Goal: Navigation & Orientation: Find specific page/section

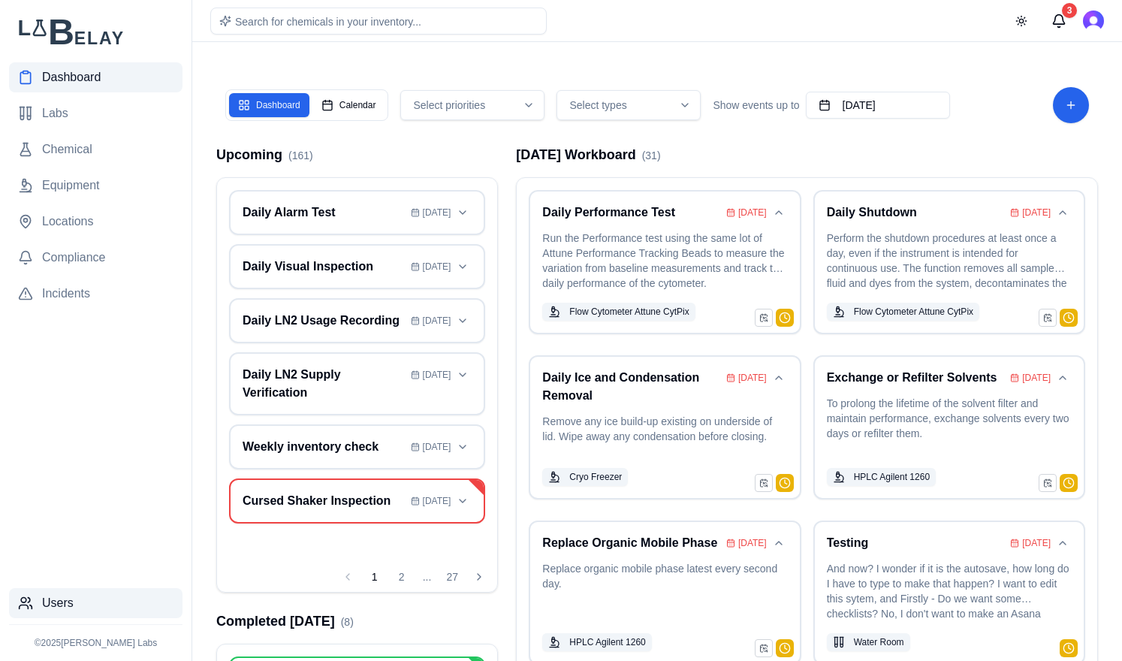
click at [60, 606] on span "Users" at bounding box center [58, 603] width 32 height 18
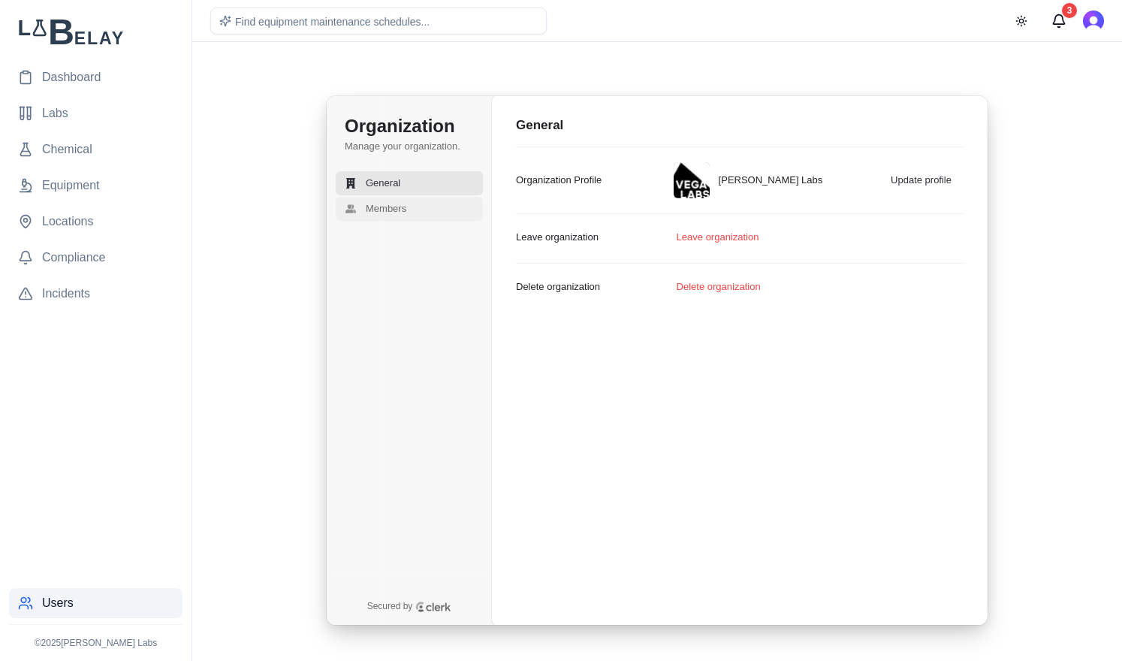
click at [389, 203] on span "Members" at bounding box center [386, 209] width 41 height 14
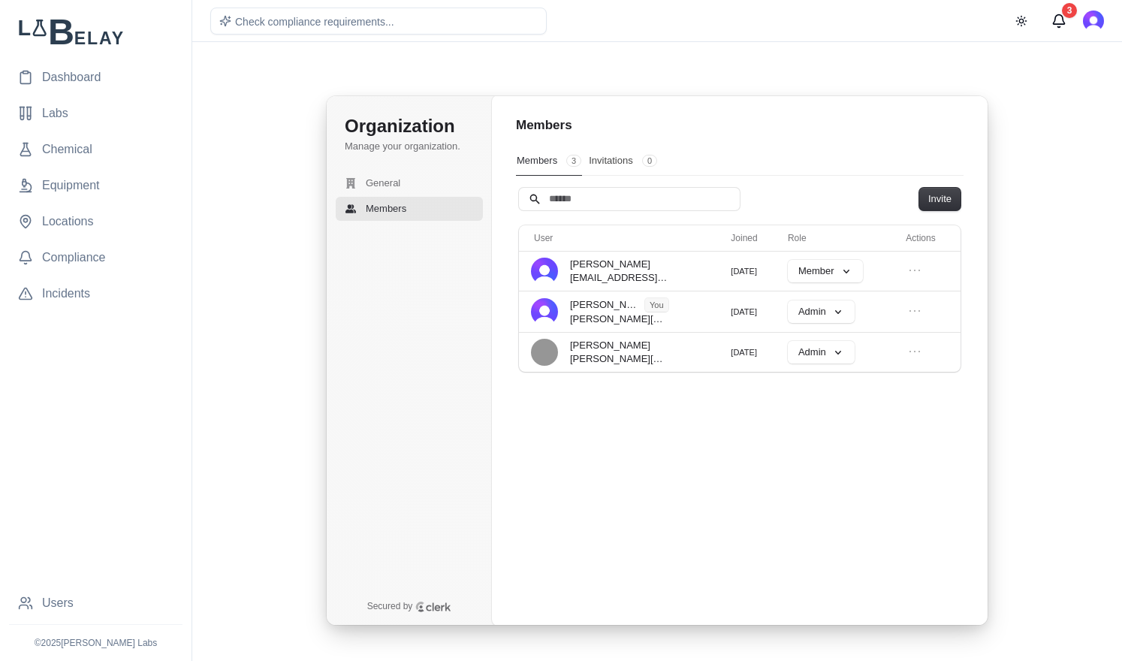
click at [234, 93] on div "Organization Manage your organization. General Members Secured by Organization …" at bounding box center [657, 360] width 906 height 601
click at [68, 71] on span "Dashboard" at bounding box center [71, 77] width 59 height 18
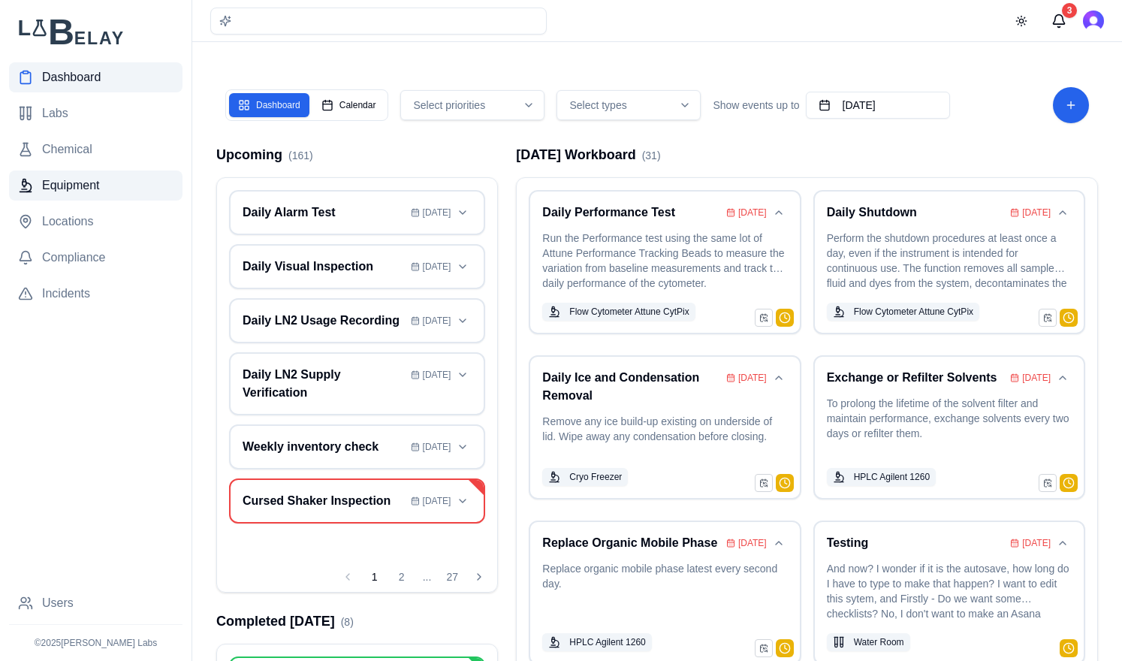
click at [71, 189] on span "Equipment" at bounding box center [71, 185] width 58 height 18
click at [95, 191] on span "Equipment" at bounding box center [71, 185] width 58 height 18
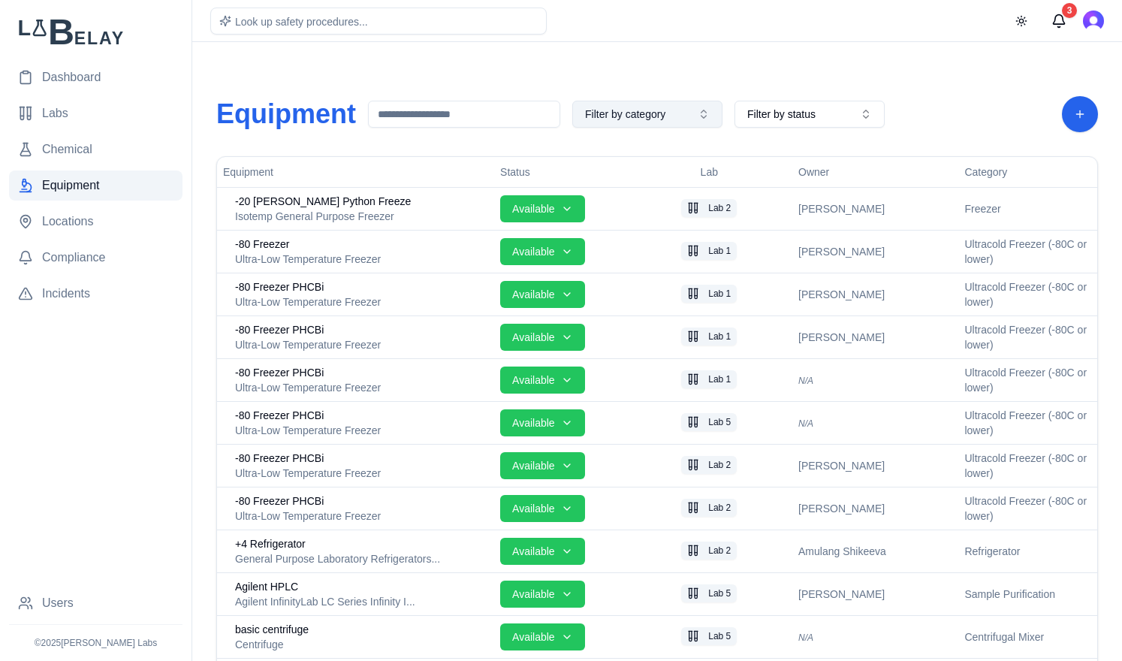
click at [690, 115] on button "Filter by category" at bounding box center [647, 114] width 150 height 27
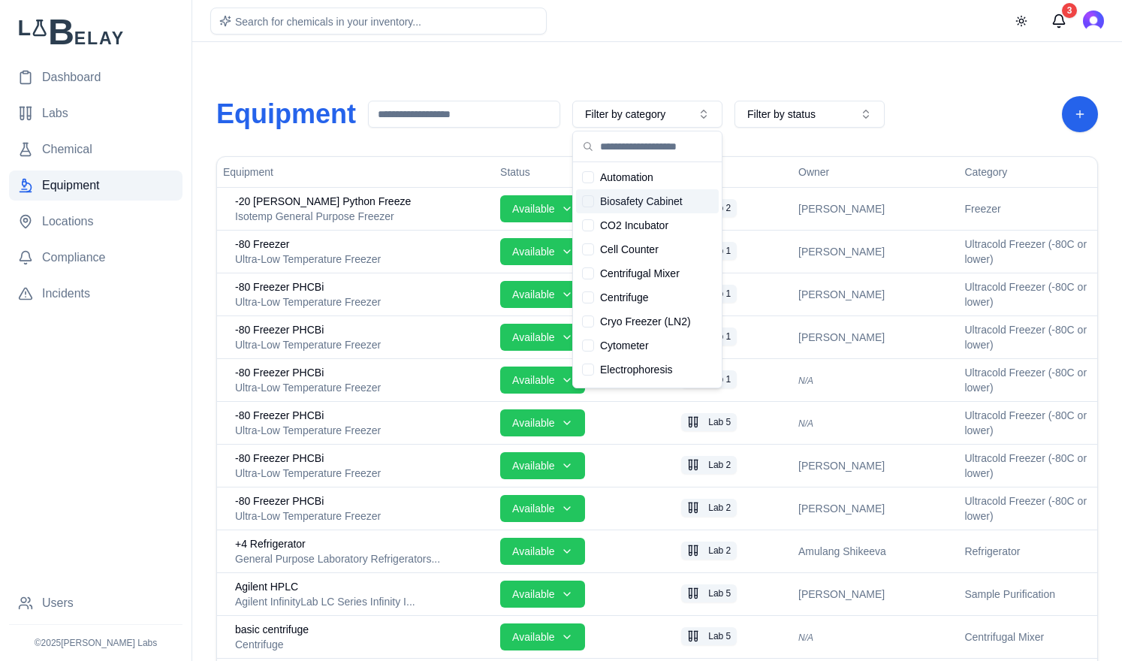
click at [587, 200] on div "Suggestions" at bounding box center [588, 201] width 12 height 12
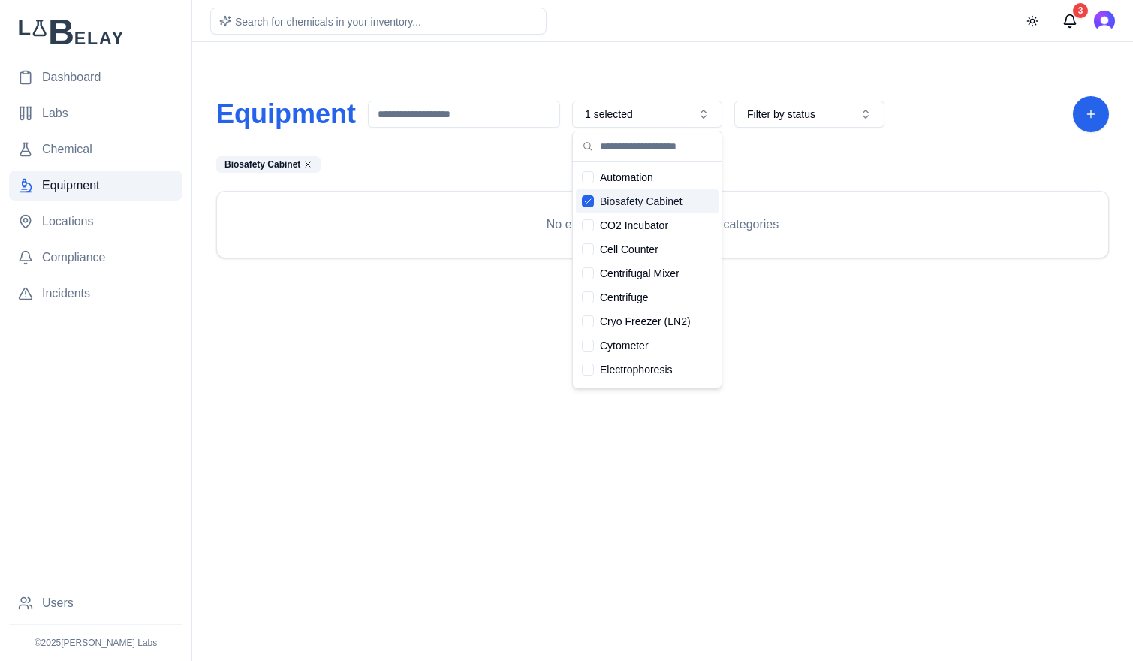
click at [587, 200] on icon "Suggestions" at bounding box center [587, 201] width 9 height 9
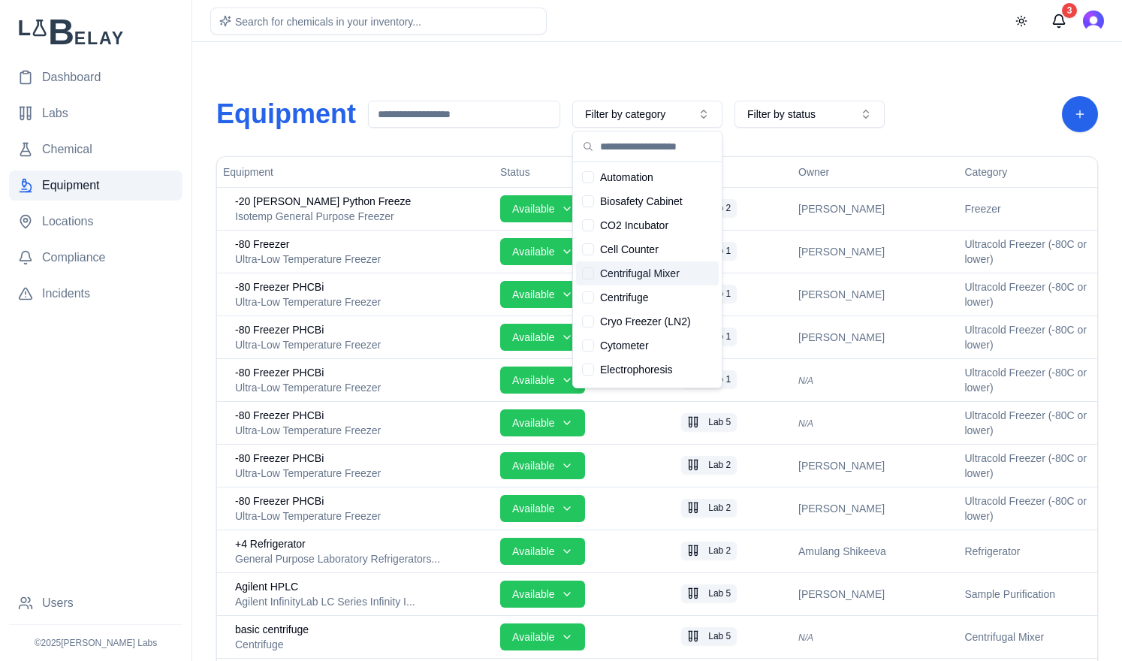
click at [584, 273] on div "Suggestions" at bounding box center [588, 273] width 12 height 12
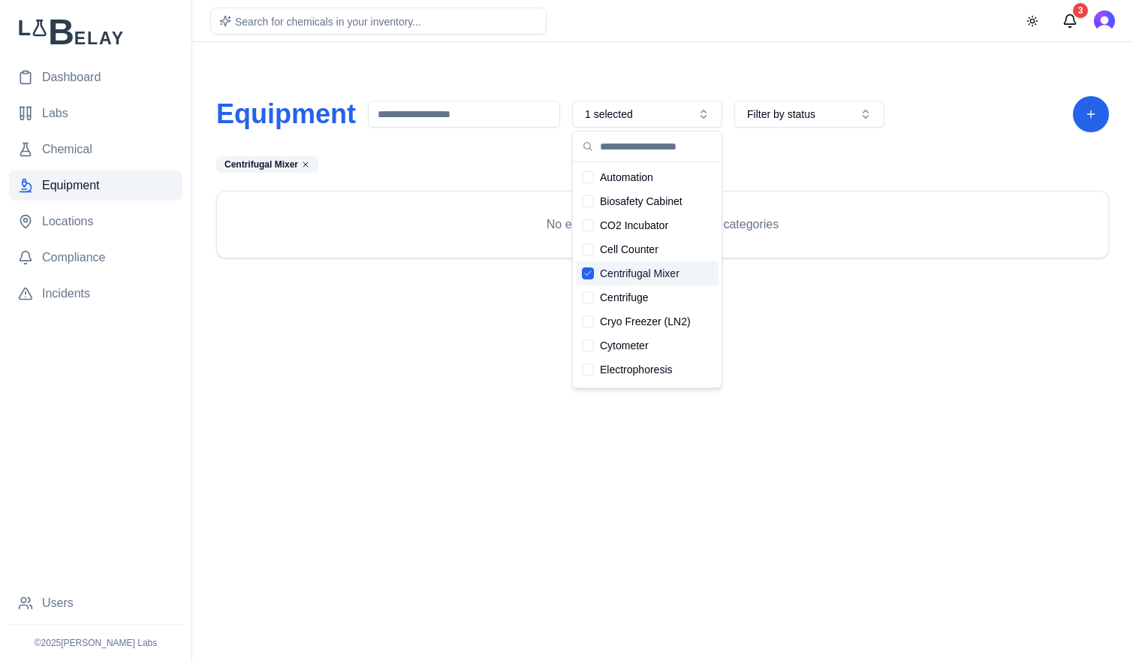
click at [584, 273] on icon "Suggestions" at bounding box center [587, 273] width 9 height 9
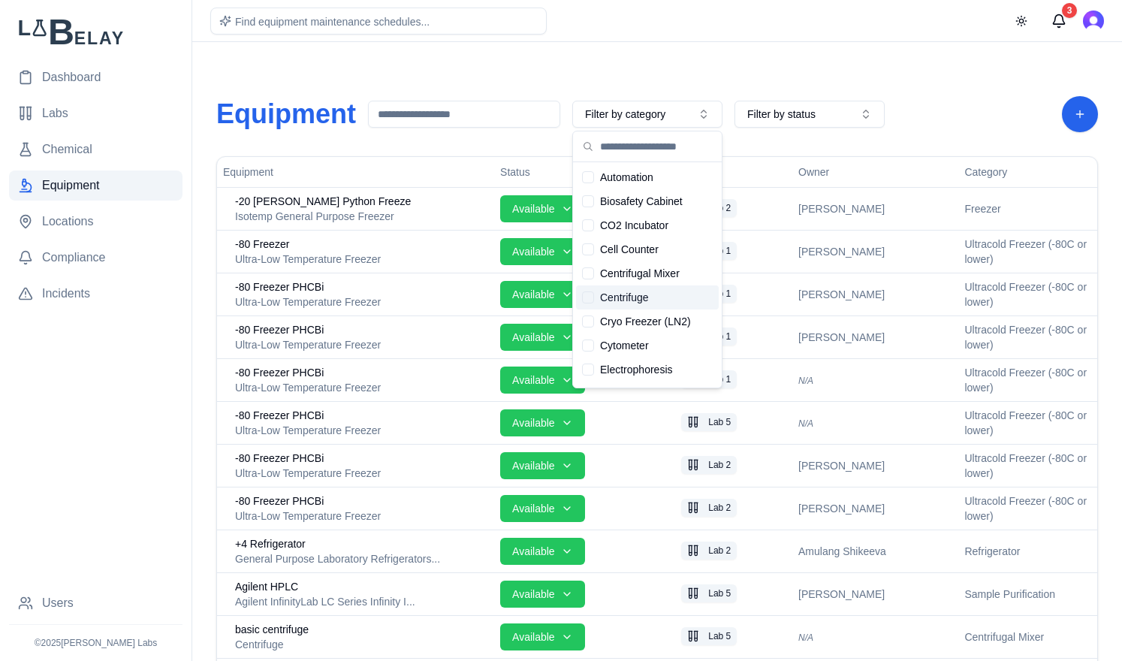
click at [589, 297] on div "Suggestions" at bounding box center [588, 297] width 12 height 12
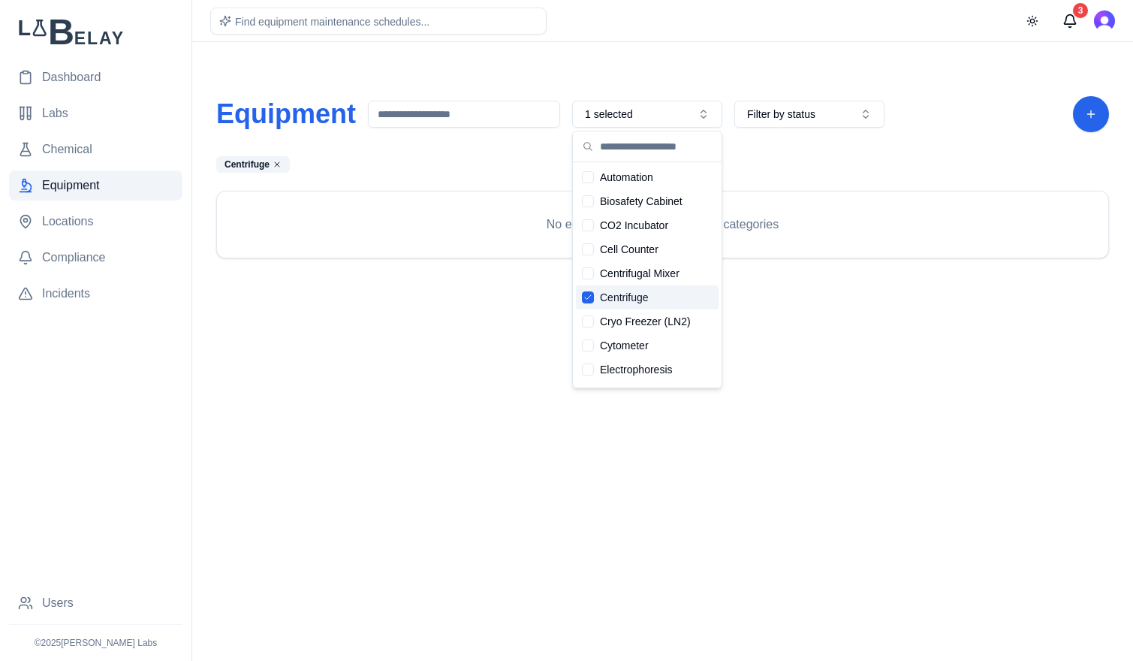
click at [589, 297] on icon "Suggestions" at bounding box center [588, 297] width 6 height 5
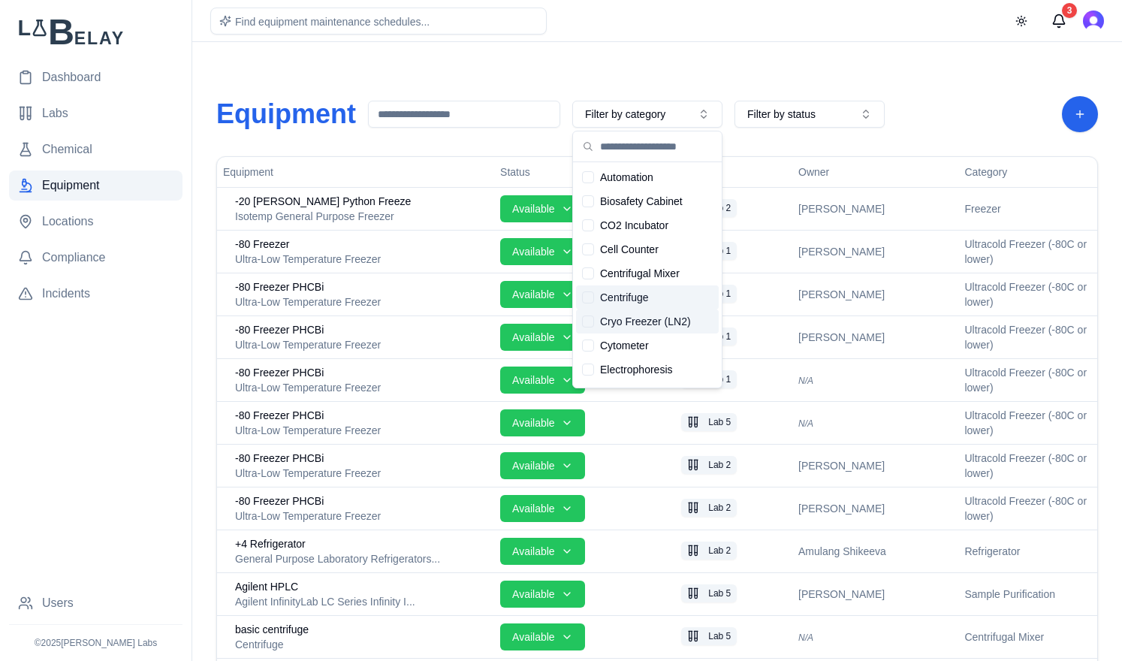
click at [582, 321] on div "Suggestions" at bounding box center [588, 321] width 12 height 12
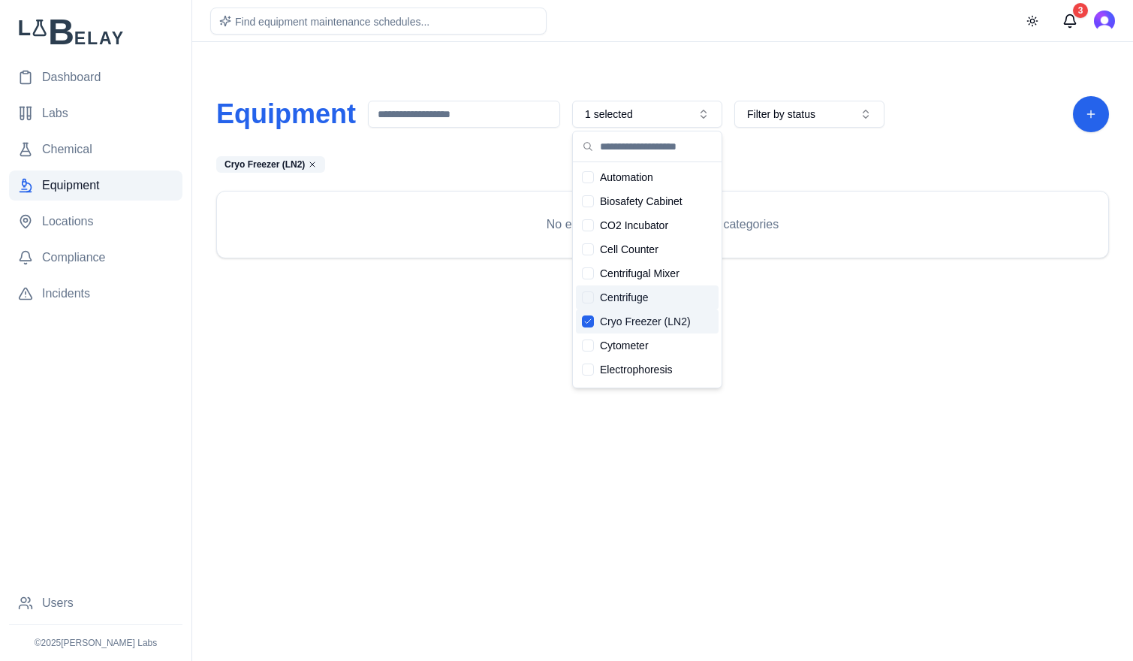
click at [582, 321] on div "Suggestions" at bounding box center [588, 321] width 12 height 12
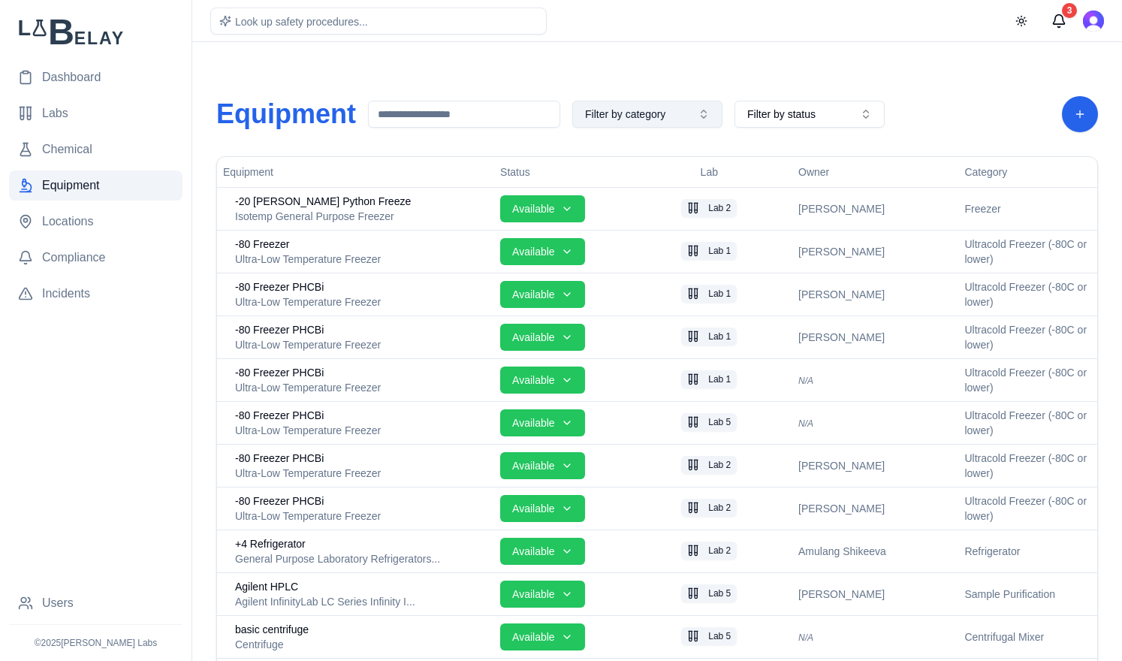
click at [711, 109] on button "Filter by category" at bounding box center [647, 114] width 150 height 27
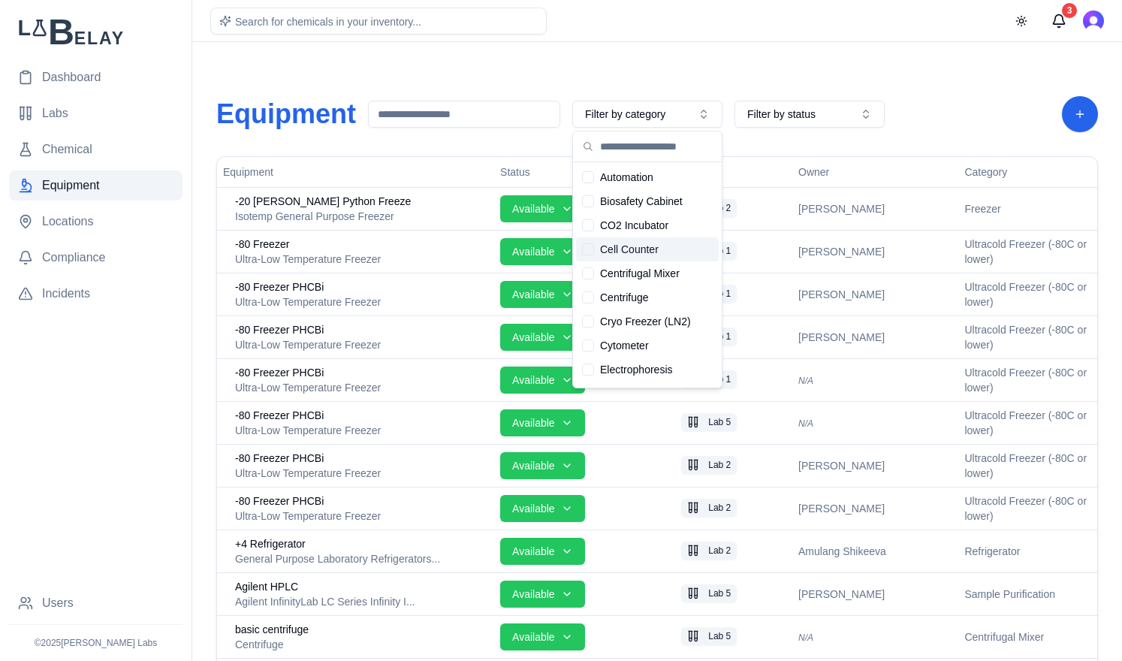
click at [591, 249] on div "Suggestions" at bounding box center [588, 249] width 12 height 12
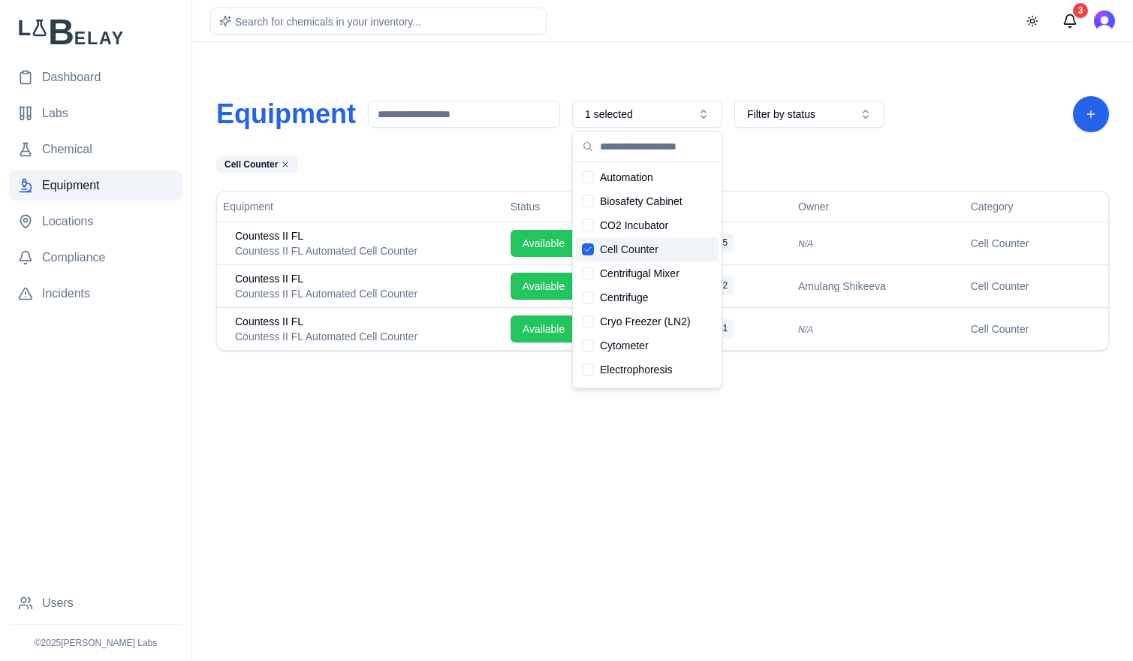
click at [586, 251] on icon "Suggestions" at bounding box center [588, 249] width 6 height 5
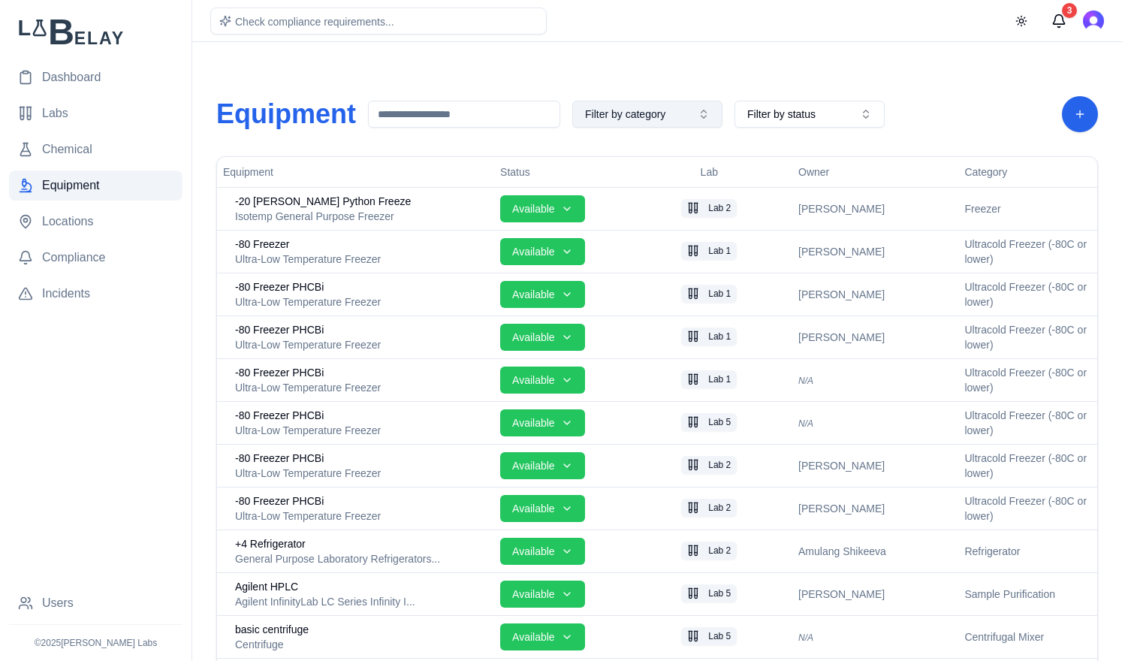
click at [713, 110] on button "Filter by category" at bounding box center [647, 114] width 150 height 27
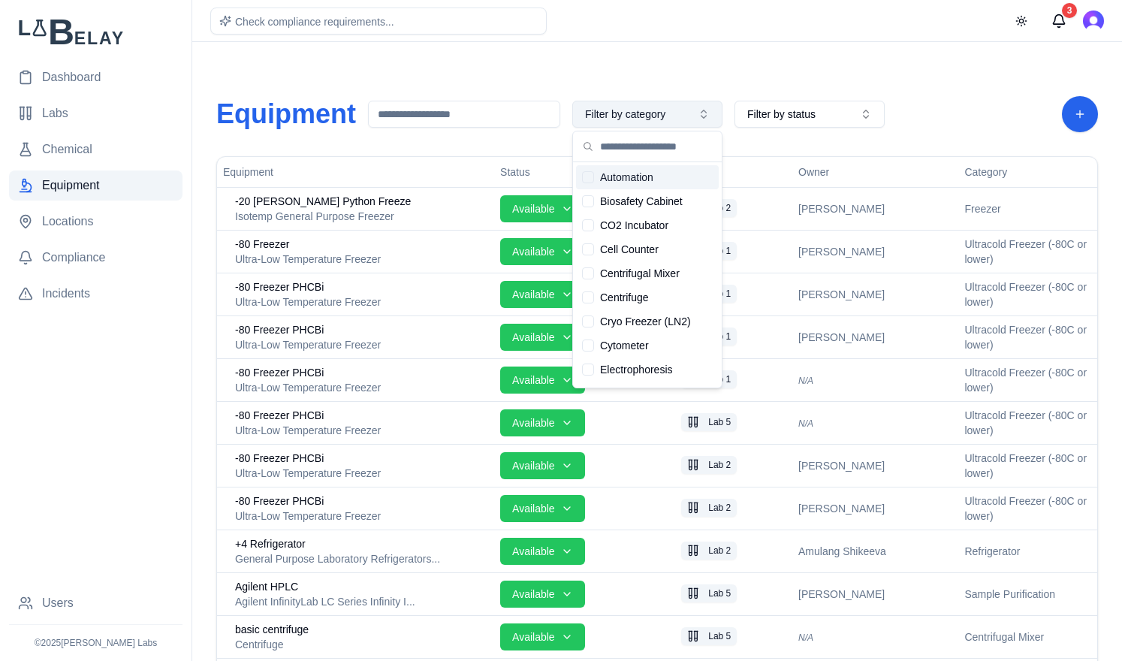
click at [713, 110] on button "Filter by category" at bounding box center [647, 114] width 150 height 27
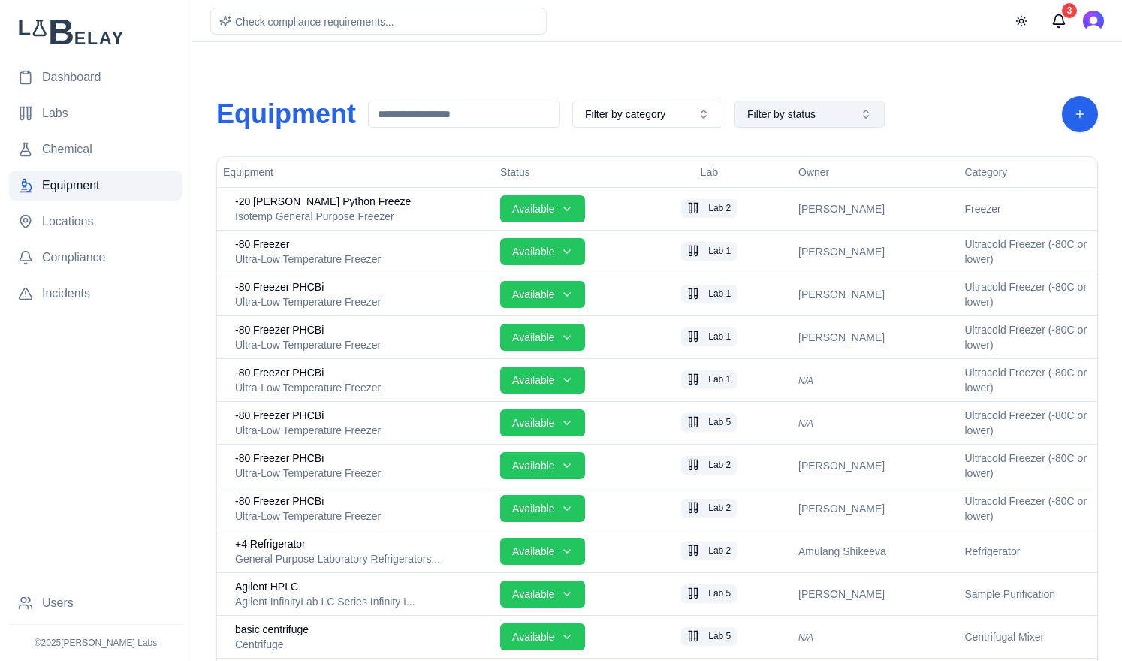
click at [865, 116] on button "Filter by status" at bounding box center [809, 114] width 150 height 27
click at [450, 119] on input at bounding box center [464, 114] width 192 height 27
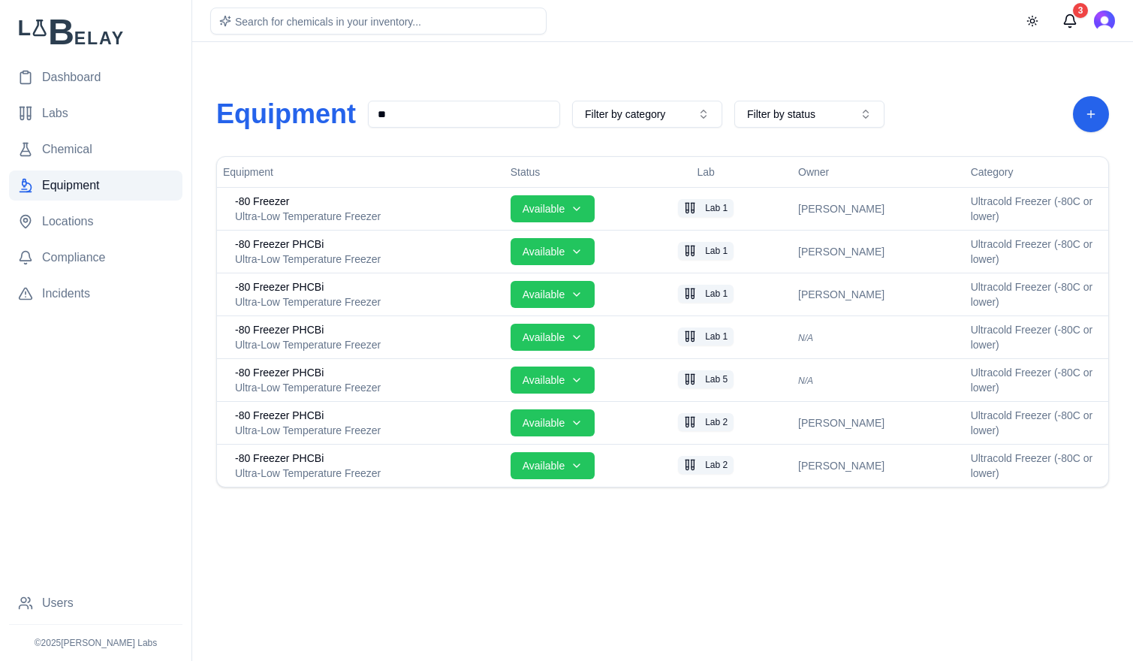
type input "*"
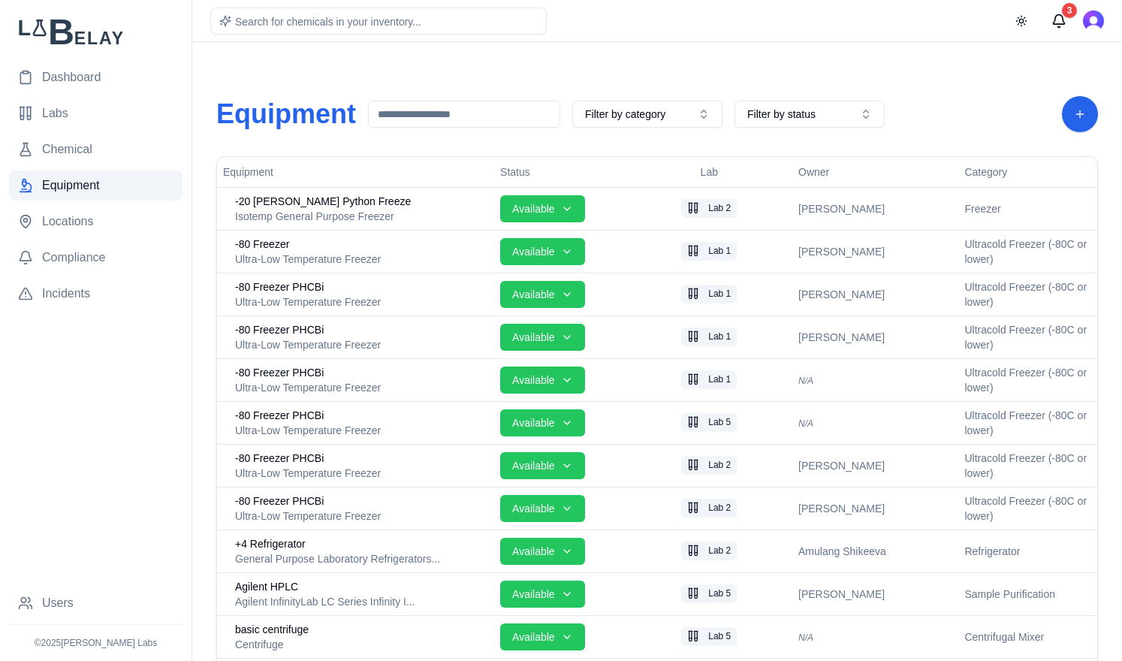
click at [84, 80] on span "Dashboard" at bounding box center [71, 77] width 59 height 18
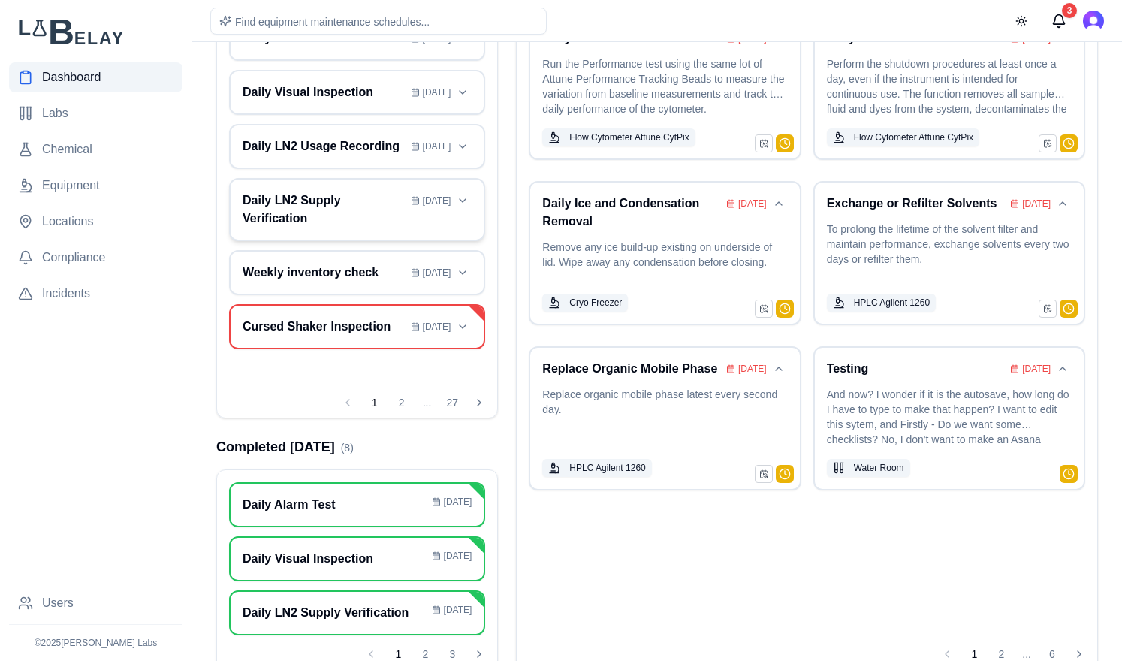
scroll to position [183, 0]
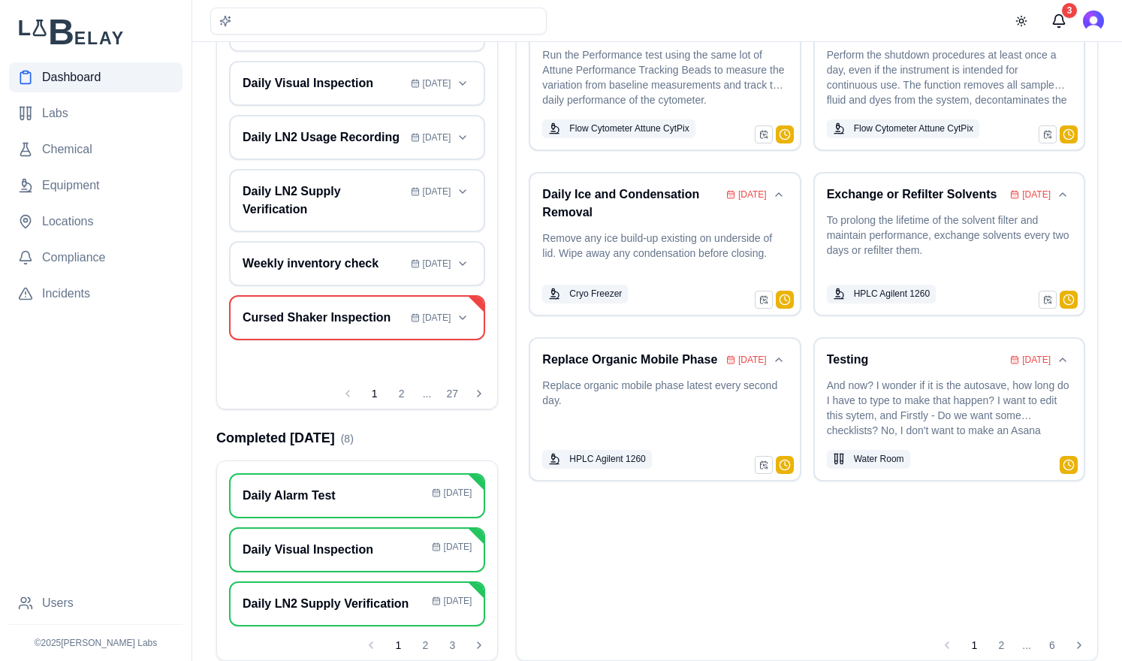
click at [382, 429] on div "Completed [DATE] ( 8 )" at bounding box center [357, 437] width 282 height 21
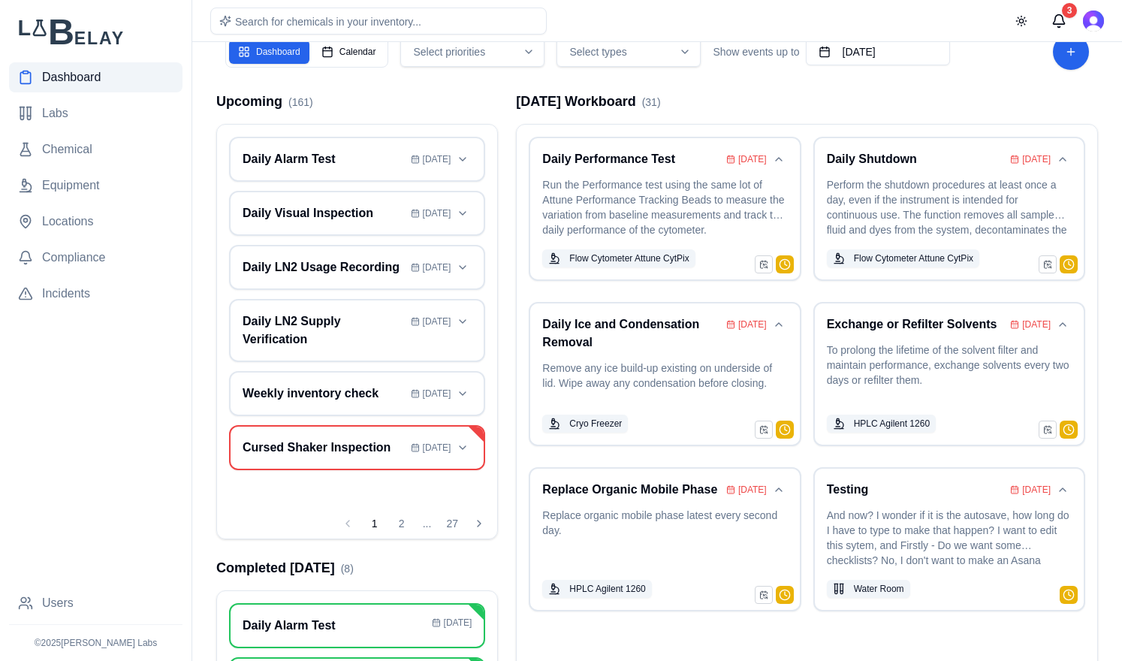
scroll to position [183, 0]
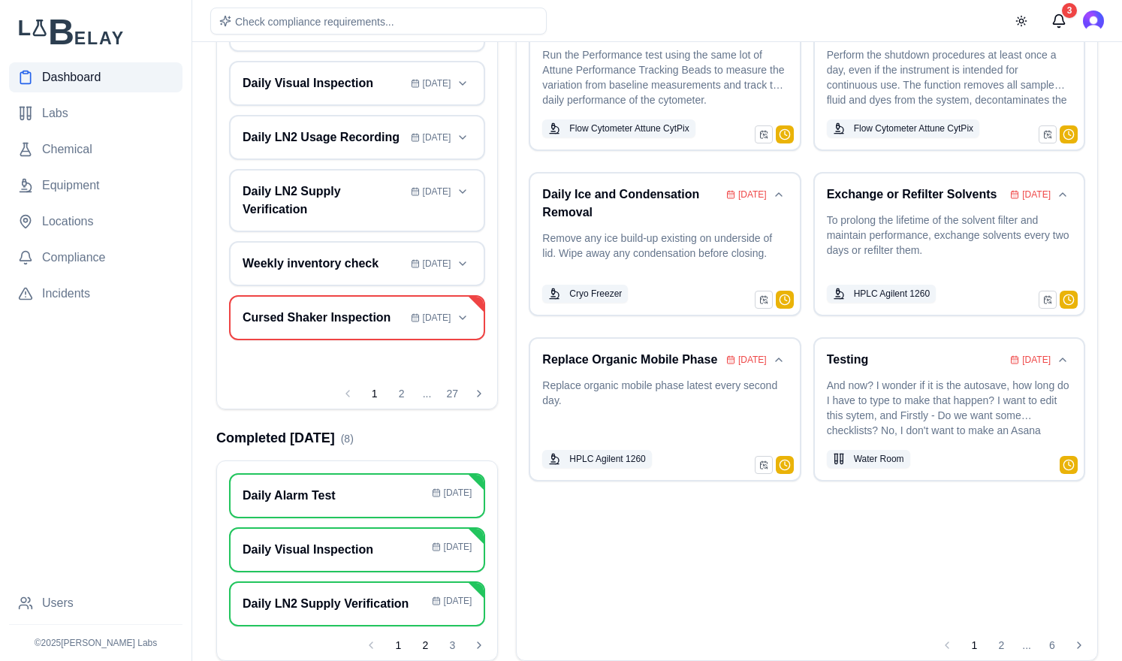
click at [425, 644] on button "2" at bounding box center [425, 645] width 24 height 24
click at [450, 642] on button "3" at bounding box center [452, 645] width 24 height 24
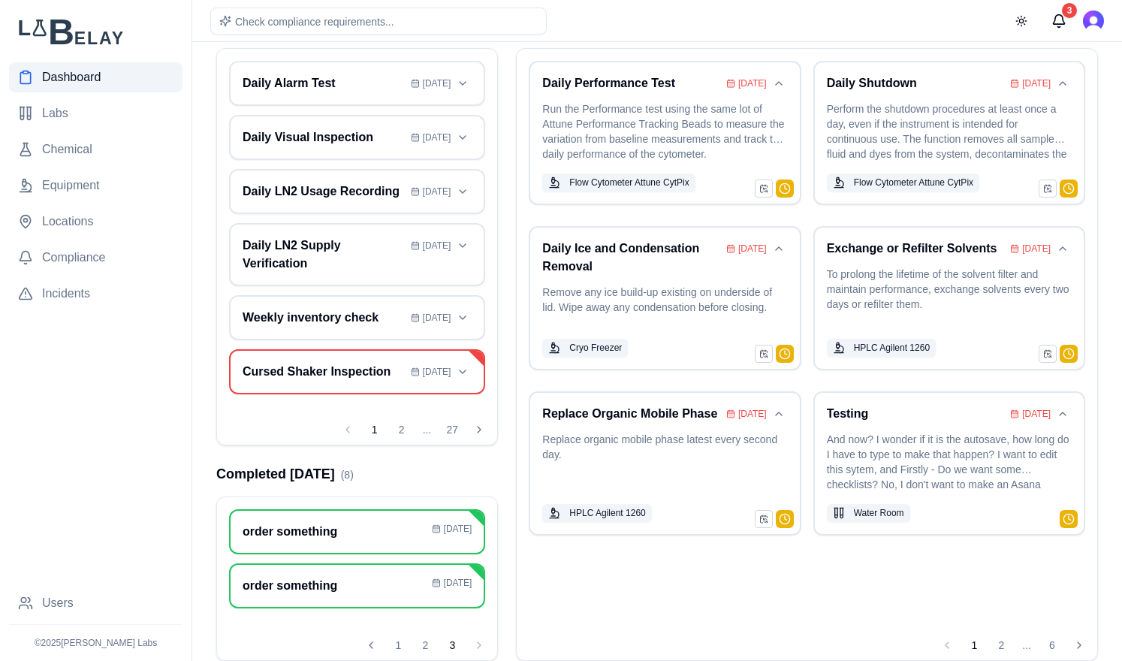
scroll to position [129, 0]
click at [397, 646] on button "1" at bounding box center [398, 645] width 24 height 24
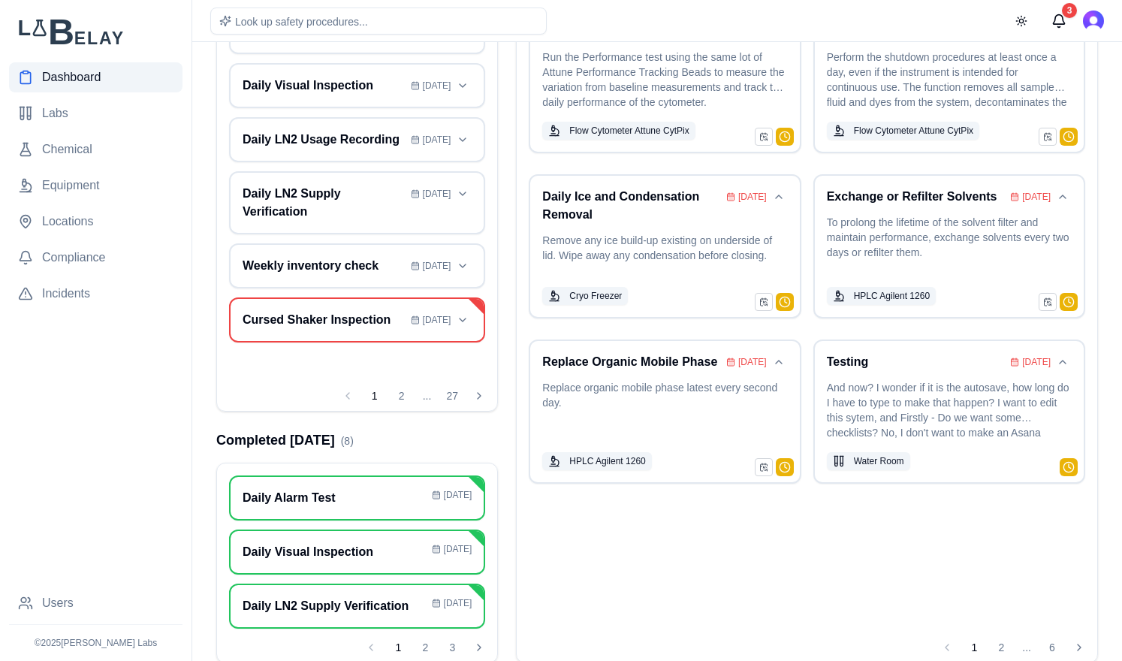
scroll to position [183, 0]
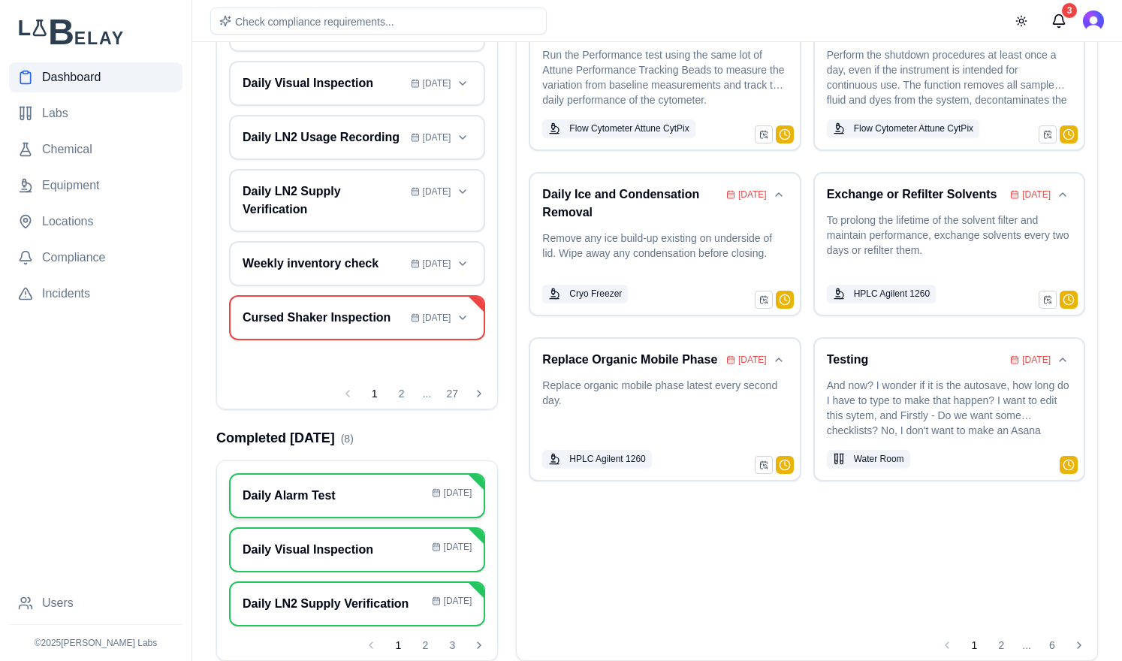
click at [364, 492] on h3 "Daily Alarm Test" at bounding box center [334, 496] width 183 height 18
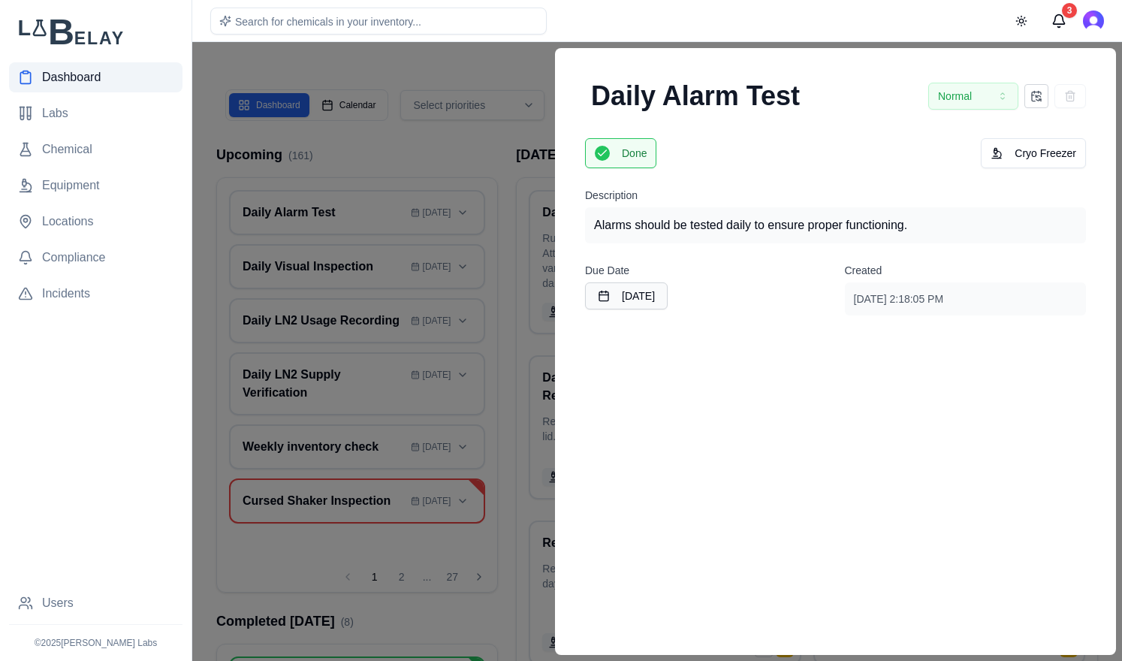
click at [506, 191] on div at bounding box center [561, 351] width 1122 height 619
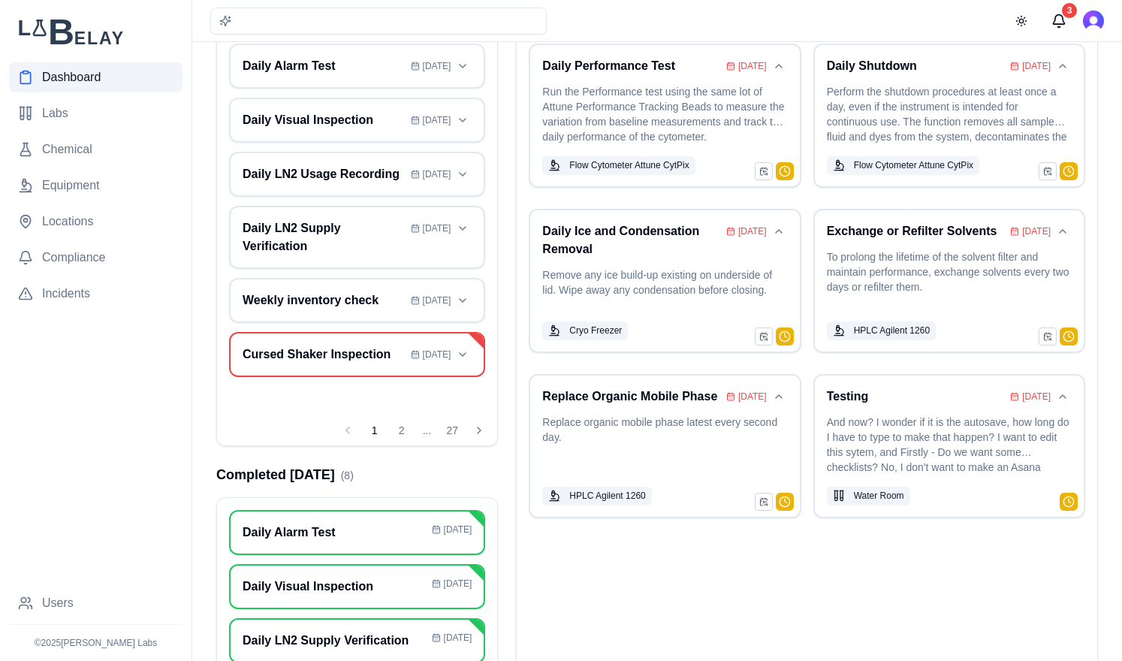
scroll to position [183, 0]
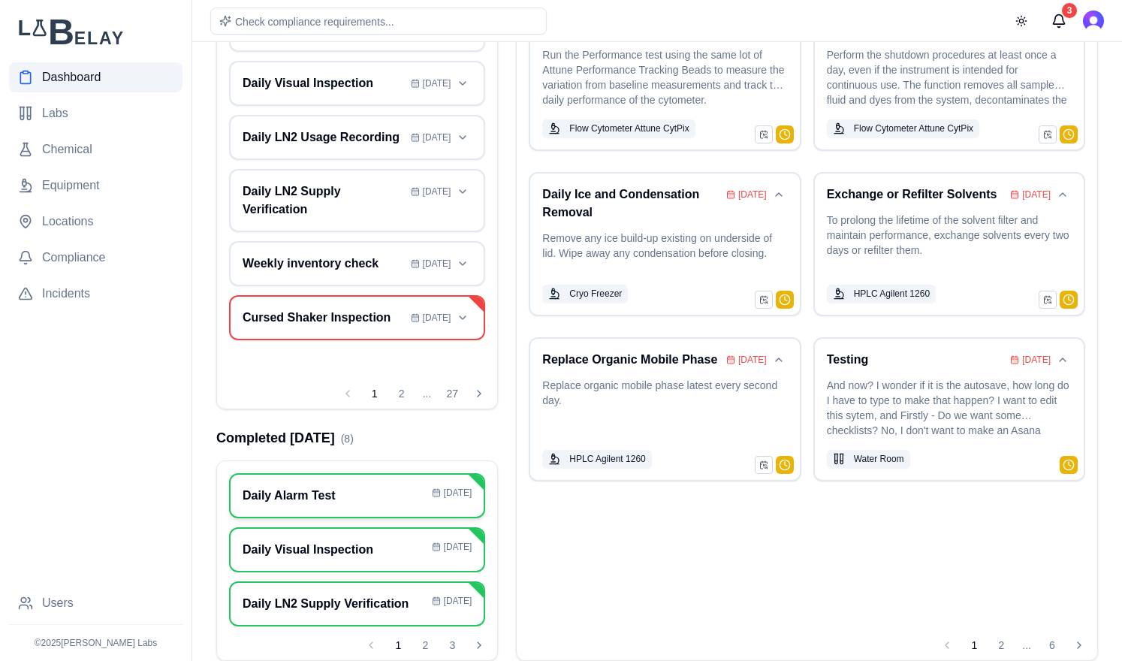
click at [366, 511] on div "Daily Alarm Test Aug 11" at bounding box center [357, 495] width 256 height 45
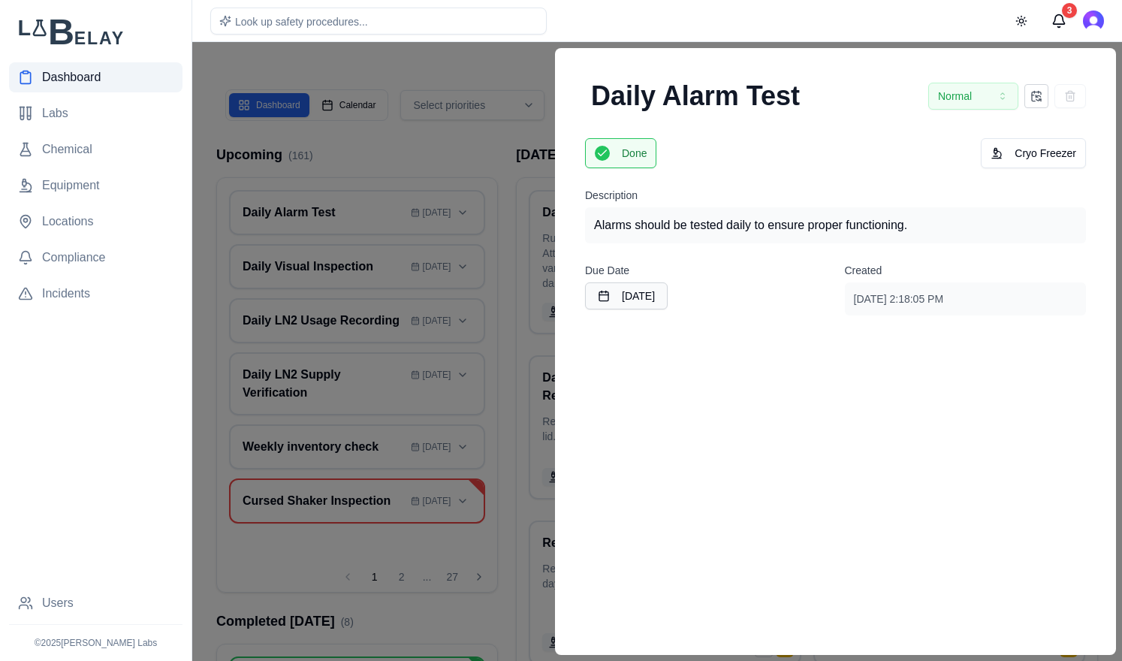
click at [508, 184] on div at bounding box center [561, 351] width 1122 height 619
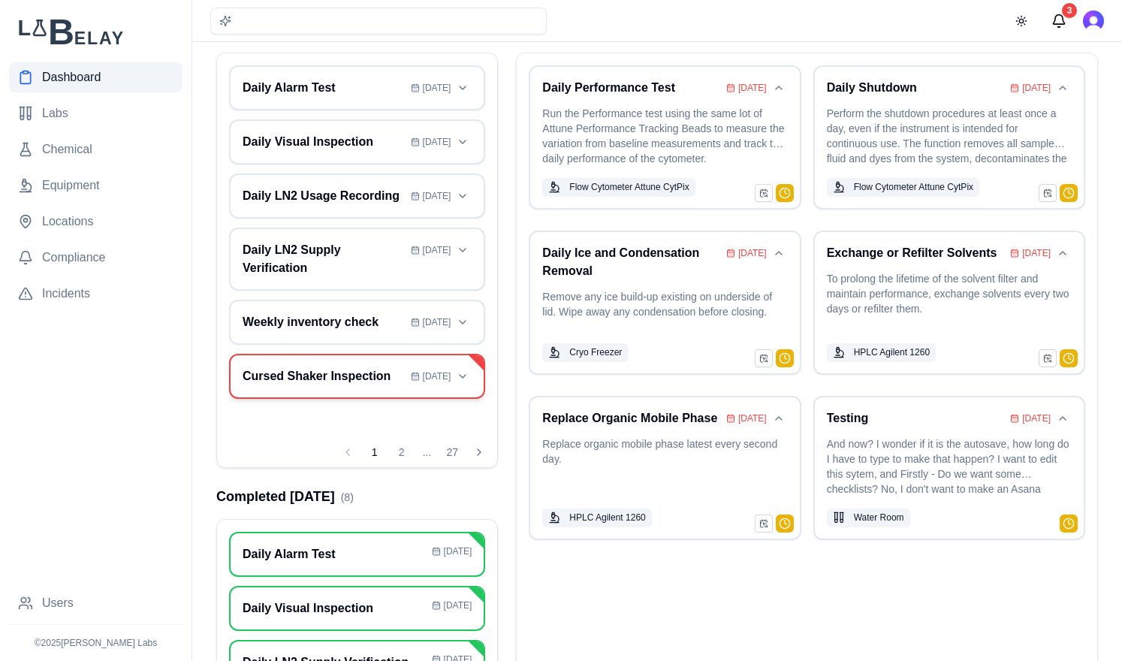
scroll to position [183, 0]
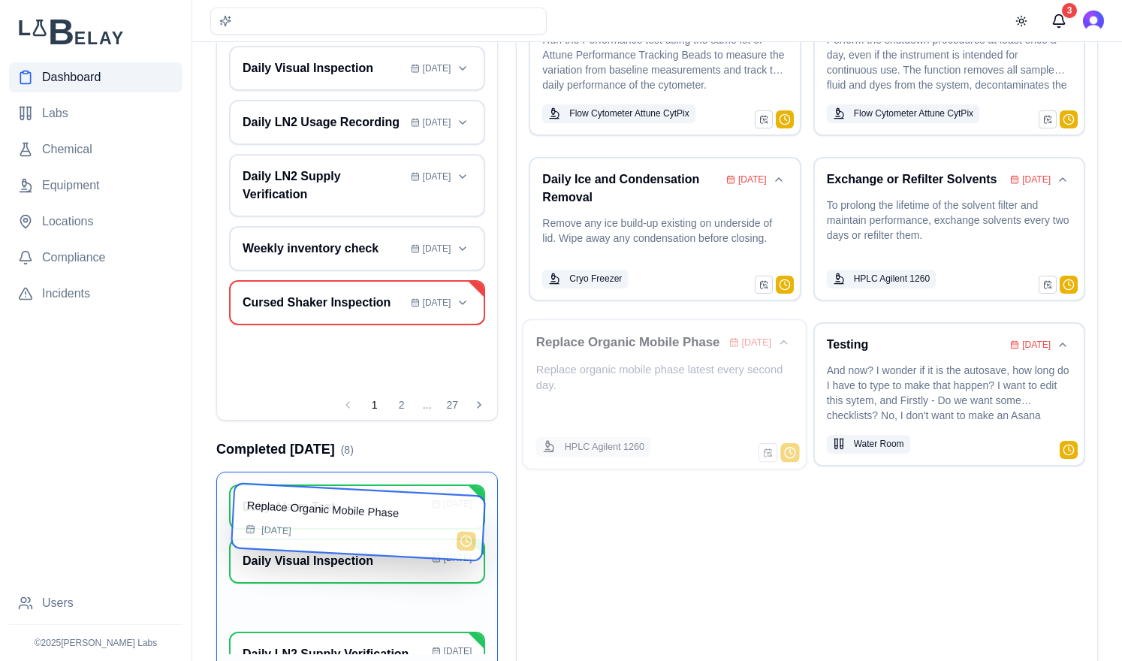
drag, startPoint x: 722, startPoint y: 414, endPoint x: 432, endPoint y: 568, distance: 328.5
click at [432, 529] on div "Dashboard Calendar Select priorities Select types Show events up to September 1…" at bounding box center [657, 195] width 906 height 667
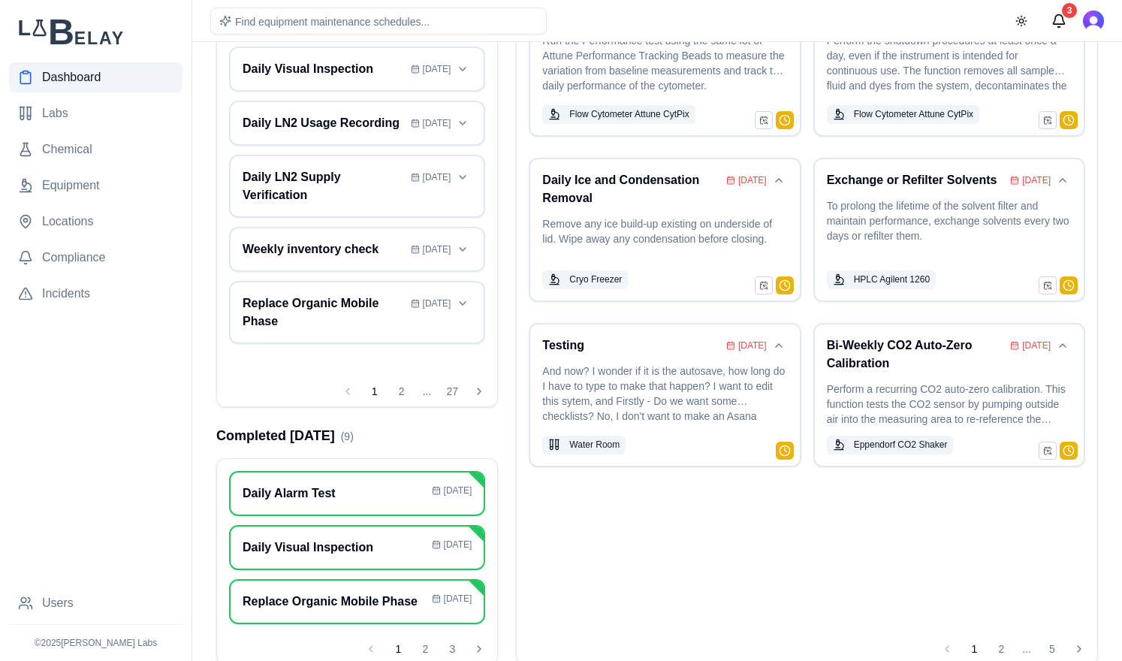
scroll to position [201, 0]
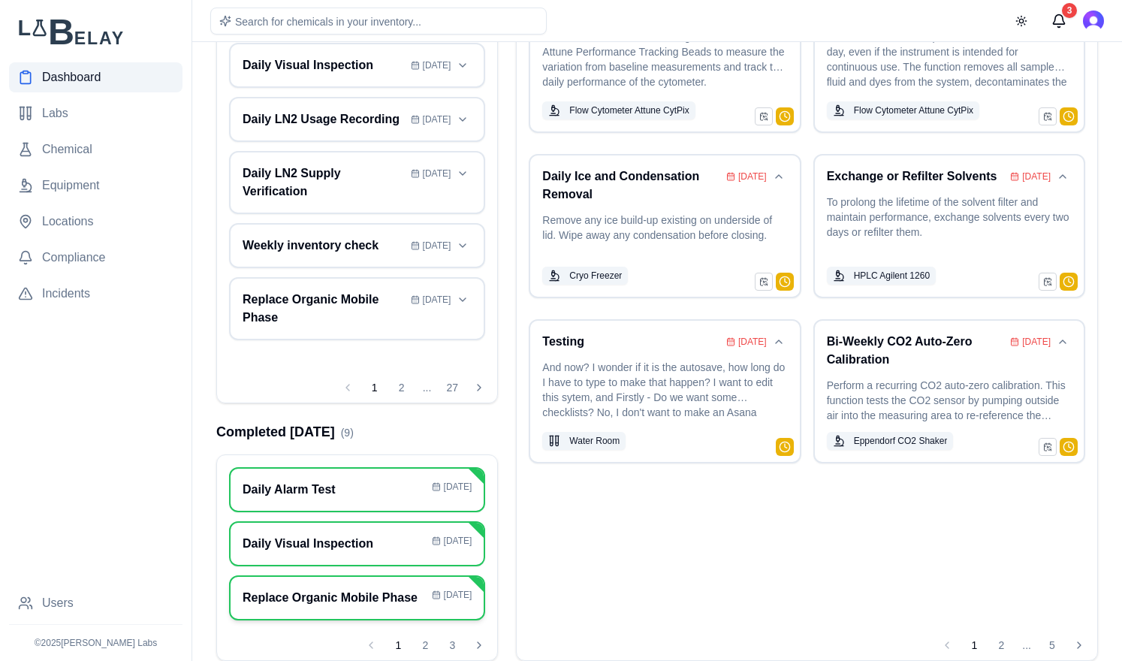
click at [348, 608] on div "Replace Organic Mobile Phase Aug 11" at bounding box center [357, 597] width 256 height 45
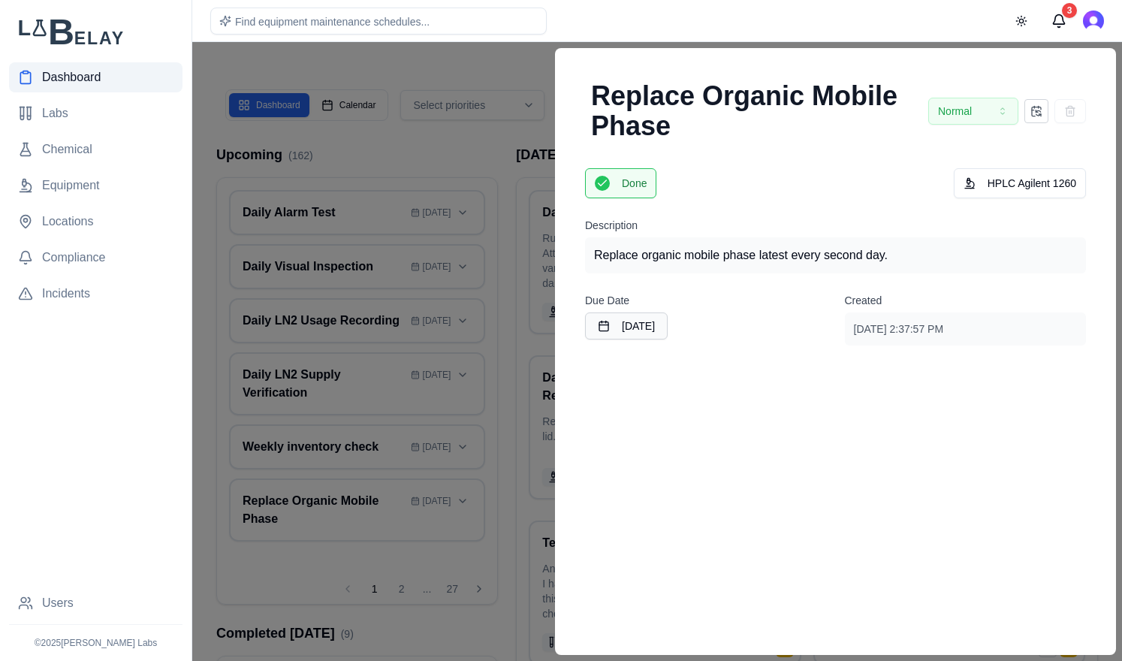
click at [508, 411] on div at bounding box center [561, 351] width 1122 height 619
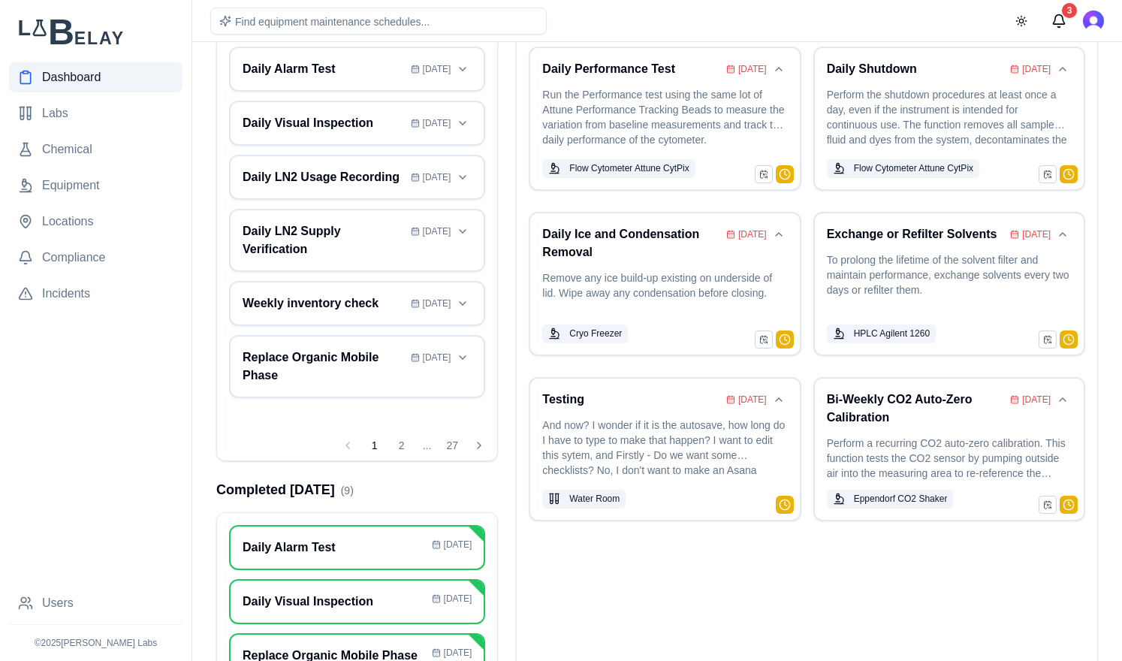
scroll to position [201, 0]
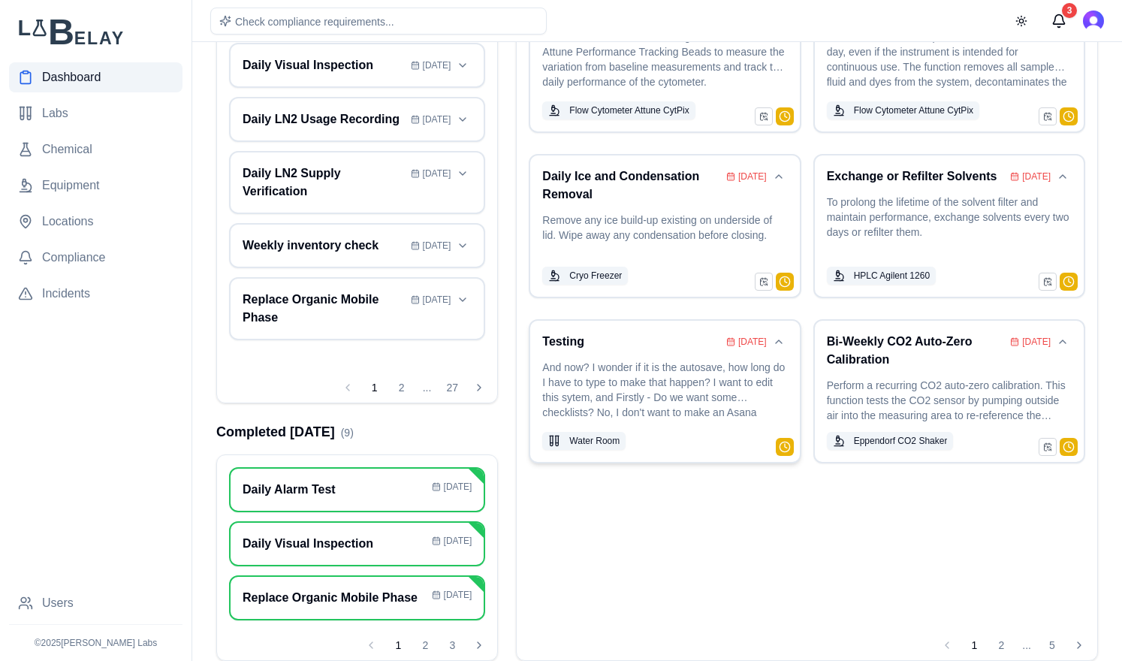
click at [699, 357] on div "Testing Aug 11 And now? I wonder if it is the autosave, how long do I have to t…" at bounding box center [664, 391] width 245 height 117
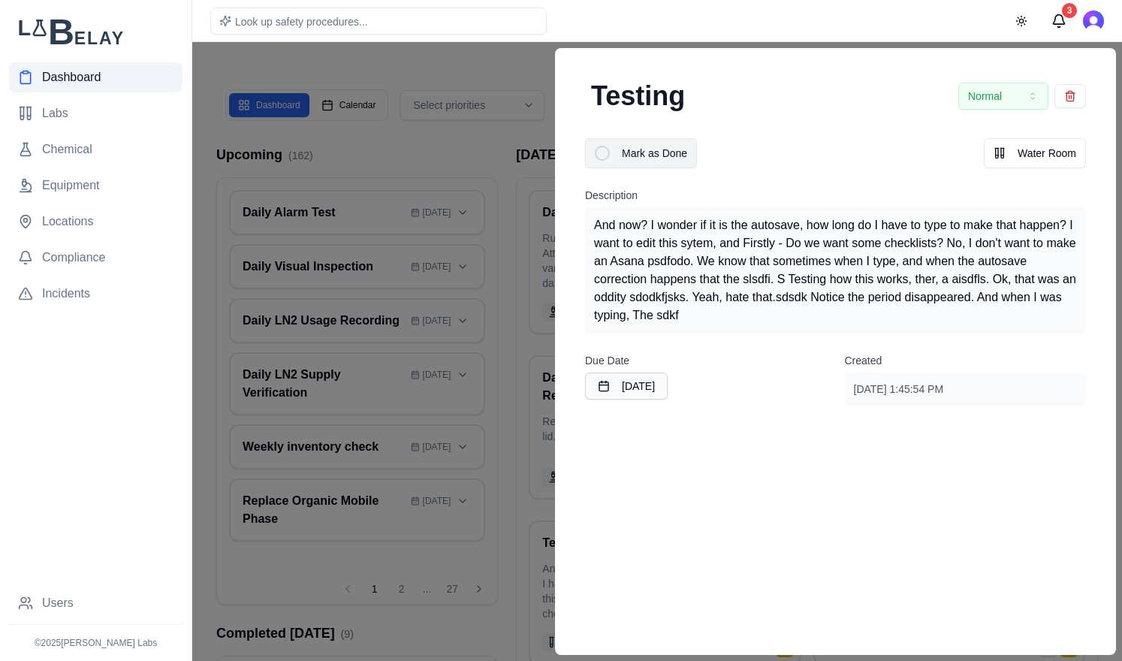
click at [598, 148] on div at bounding box center [602, 153] width 15 height 15
click at [507, 394] on div at bounding box center [561, 351] width 1122 height 619
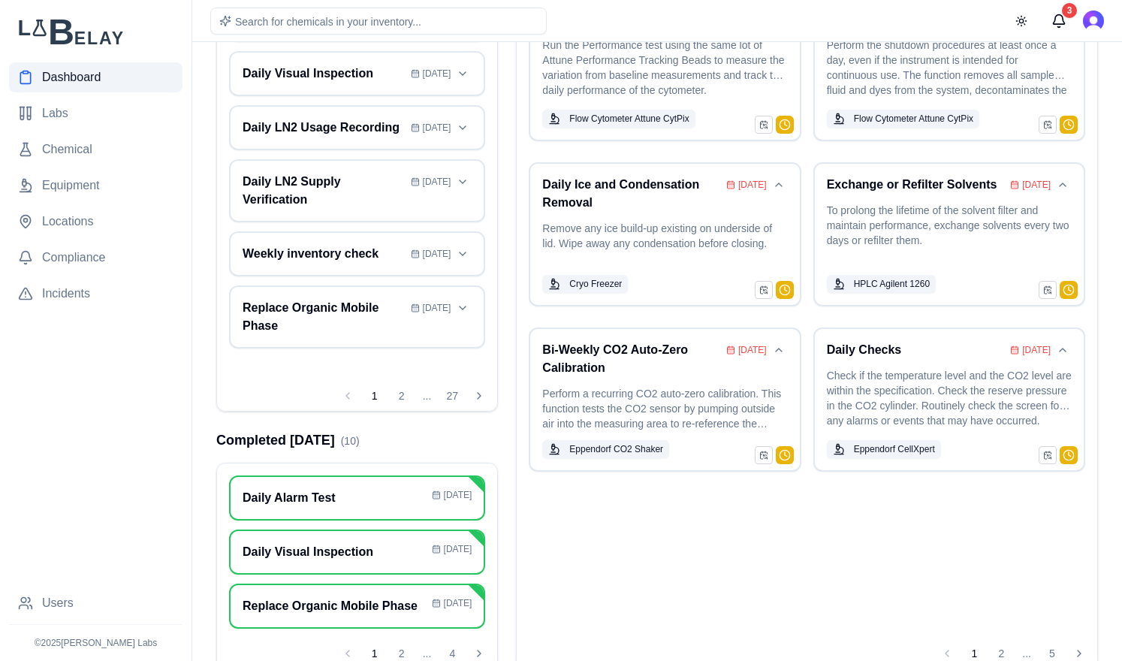
scroll to position [201, 0]
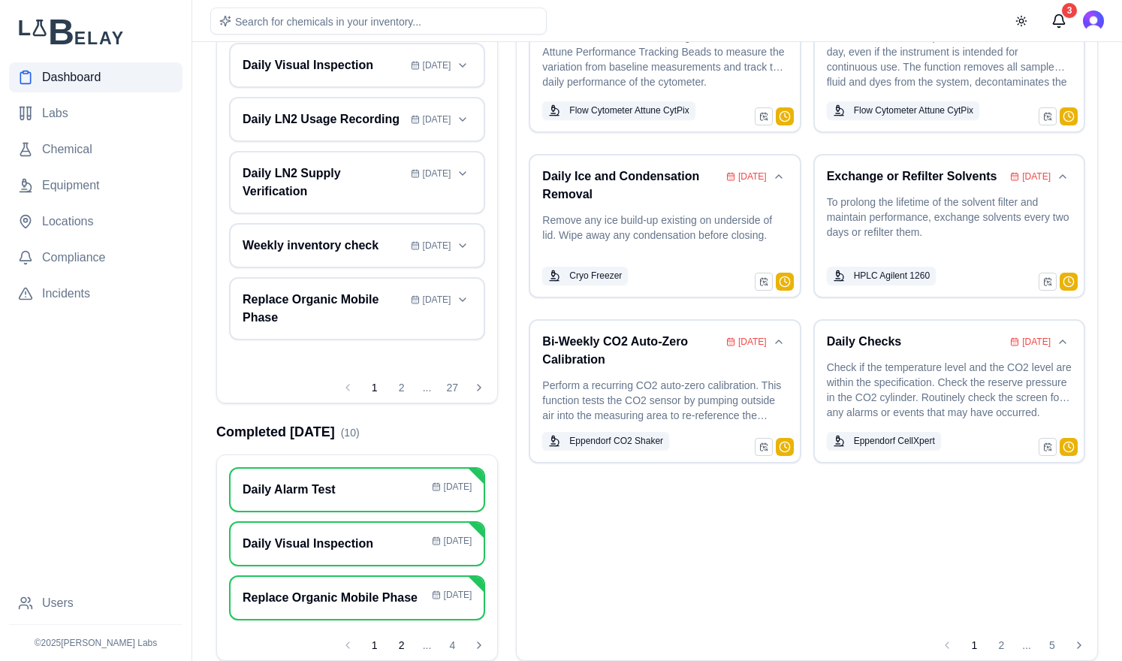
click at [400, 647] on button "2" at bounding box center [402, 645] width 24 height 24
click at [425, 644] on button "3" at bounding box center [425, 645] width 24 height 24
click at [399, 644] on button "2" at bounding box center [398, 645] width 24 height 24
click at [451, 646] on button "4" at bounding box center [452, 645] width 24 height 24
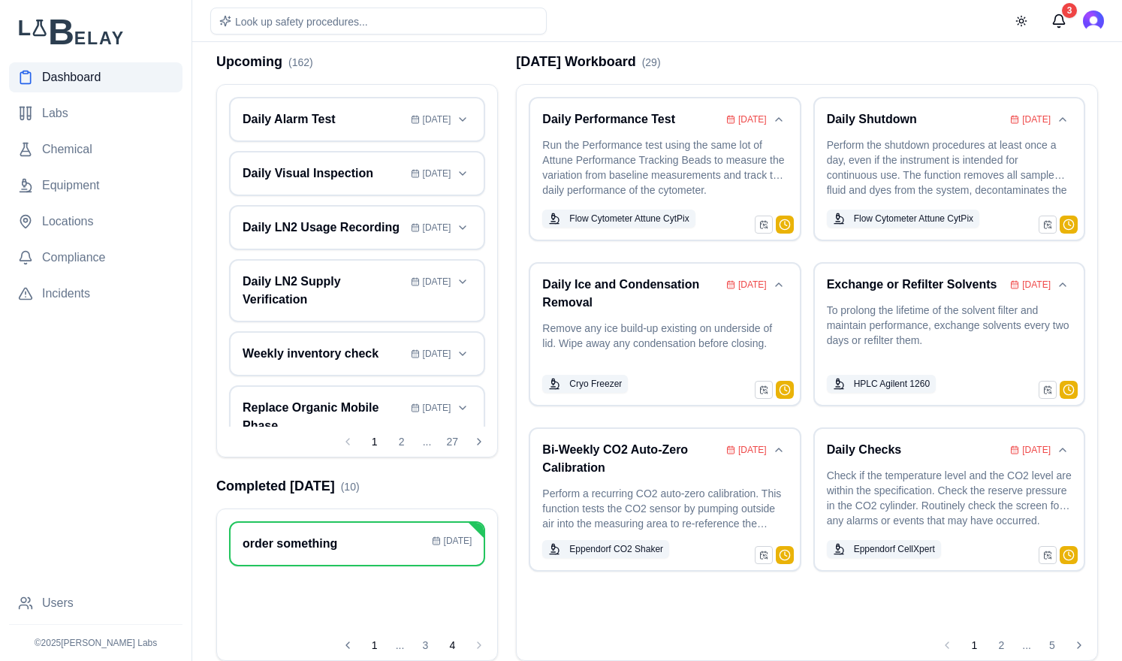
click at [378, 651] on button "1" at bounding box center [375, 645] width 24 height 24
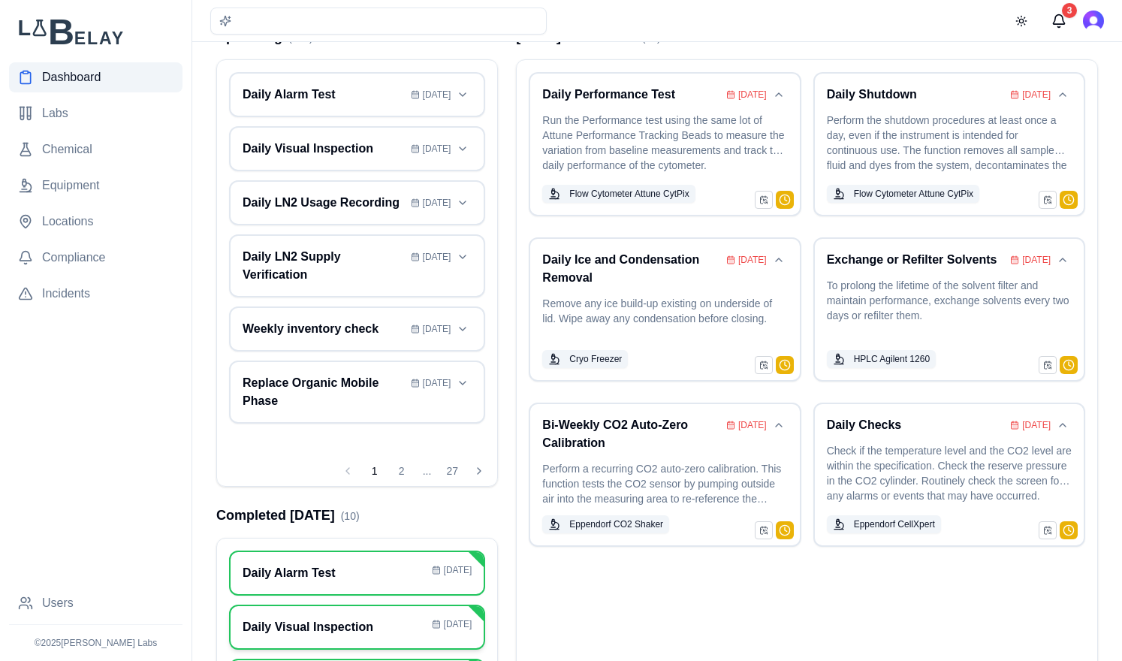
scroll to position [0, 0]
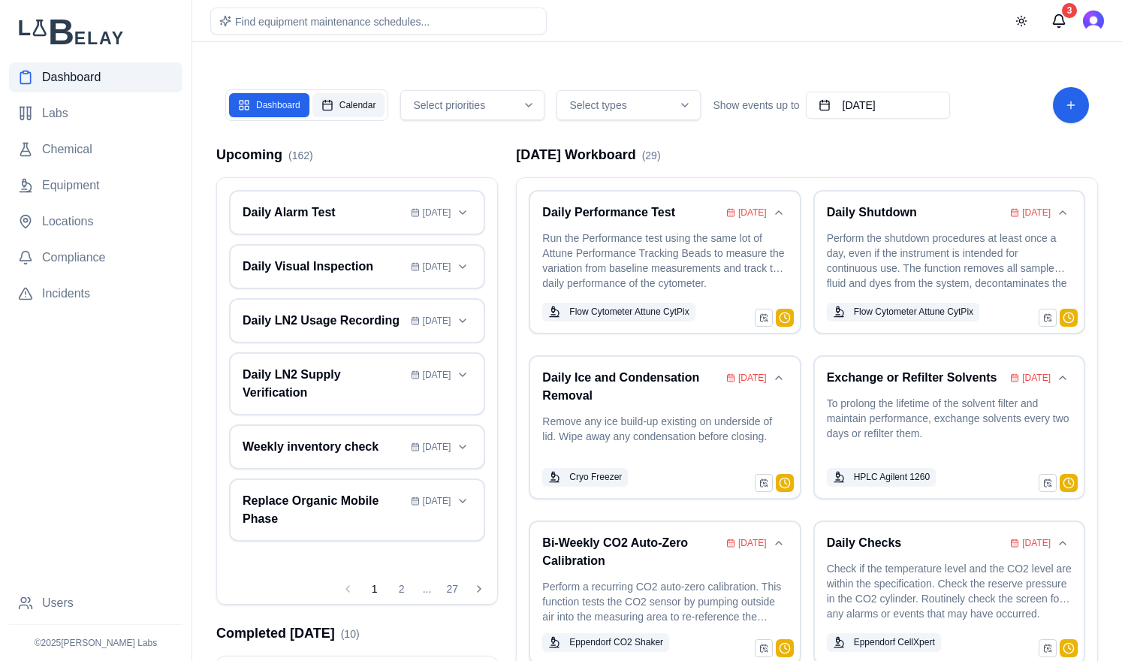
click at [355, 97] on button "Calendar" at bounding box center [348, 105] width 73 height 24
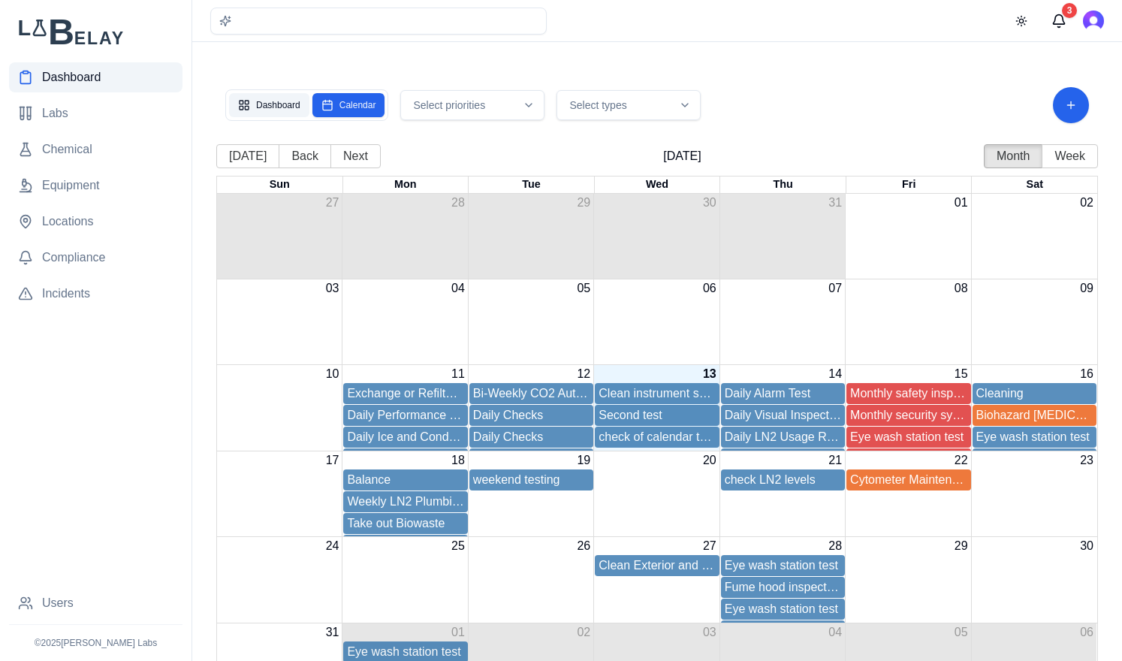
click at [280, 95] on button "Dashboard" at bounding box center [269, 105] width 80 height 24
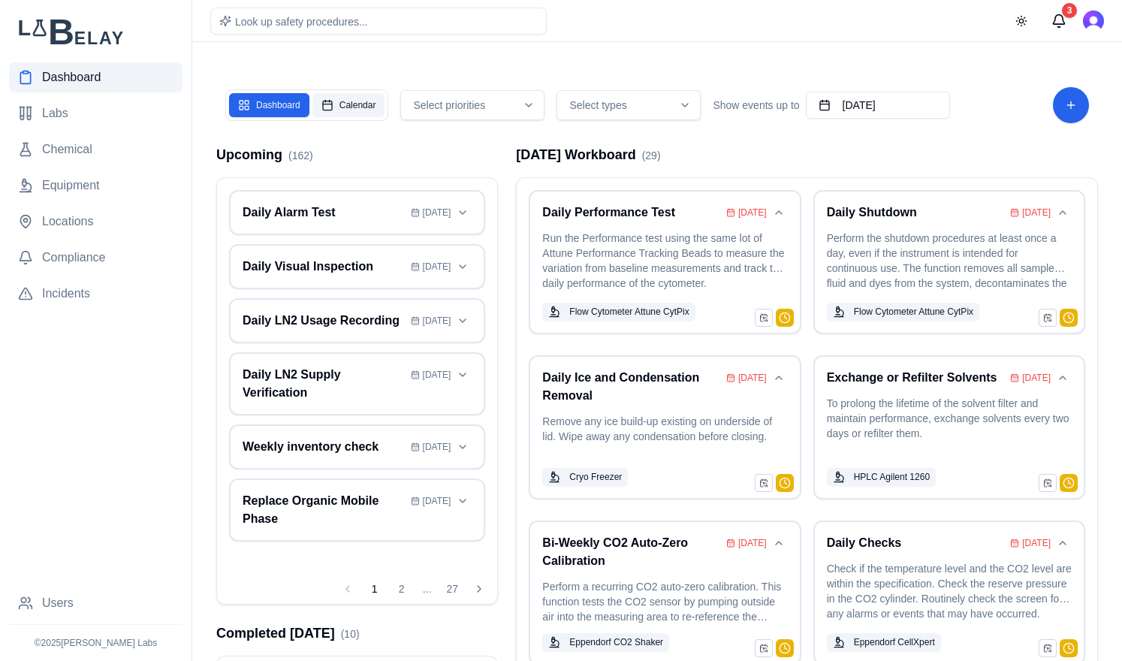
click at [340, 107] on button "Calendar" at bounding box center [348, 105] width 73 height 24
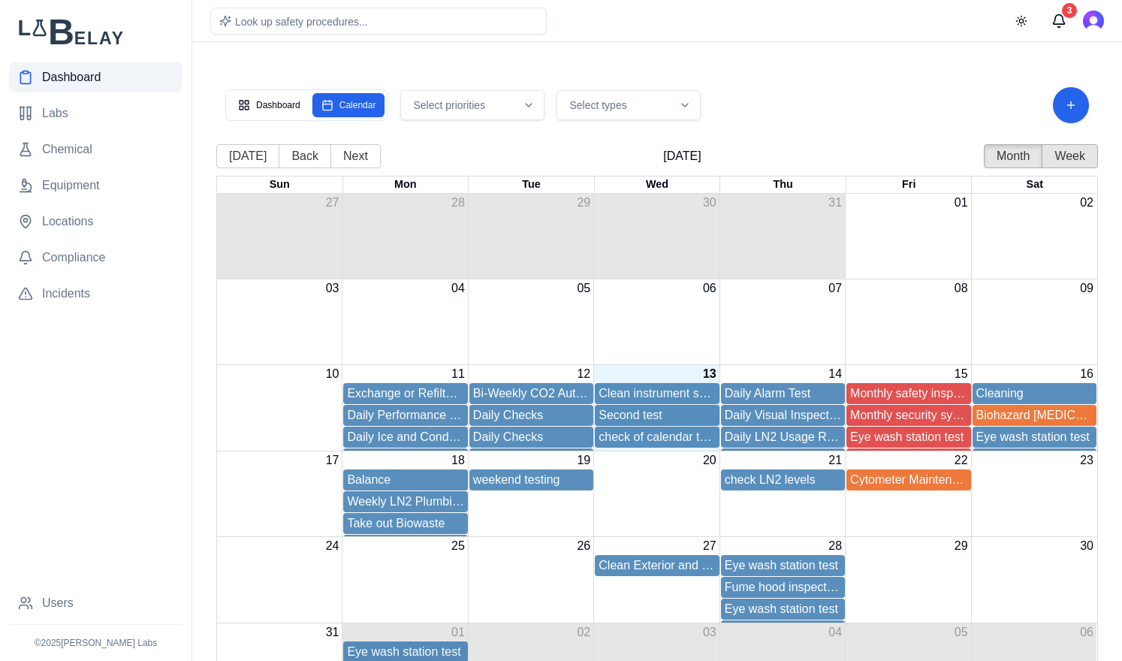
click at [1081, 154] on button "Week" at bounding box center [1069, 156] width 56 height 24
